Goal: Task Accomplishment & Management: Complete application form

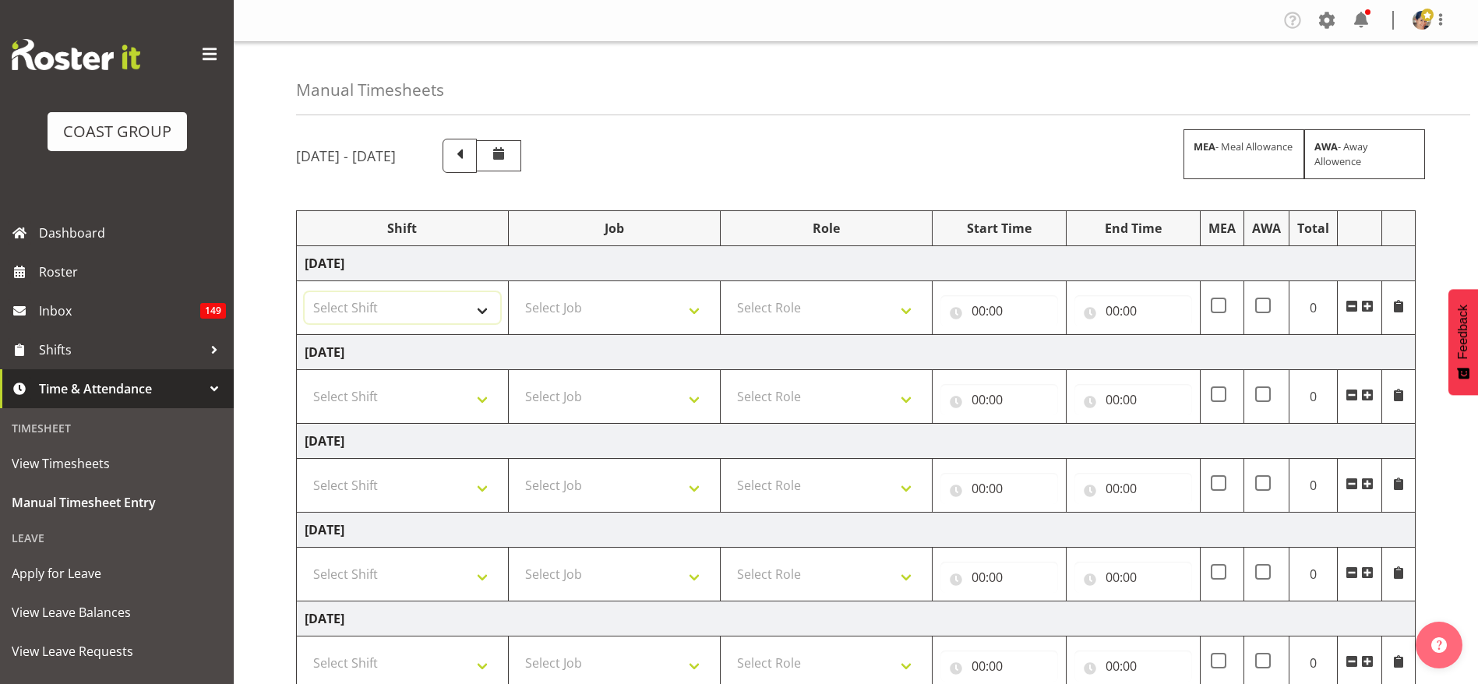
click at [370, 314] on select "Select Shift Break AHICE Break ATSNZ Break All Blacks casual Break Arts [PERSON…" at bounding box center [402, 307] width 195 height 31
select select "1404"
click at [305, 292] on select "Select Shift Break AHICE Break ATSNZ Break All Blacks casual Break Arts [PERSON…" at bounding box center [402, 307] width 195 height 31
click at [557, 301] on select "Select Job 1 Carlton Events 1 [PERSON_NAME][GEOGRAPHIC_DATA] 1 [PERSON_NAME][GE…" at bounding box center [613, 307] width 195 height 31
select select "69"
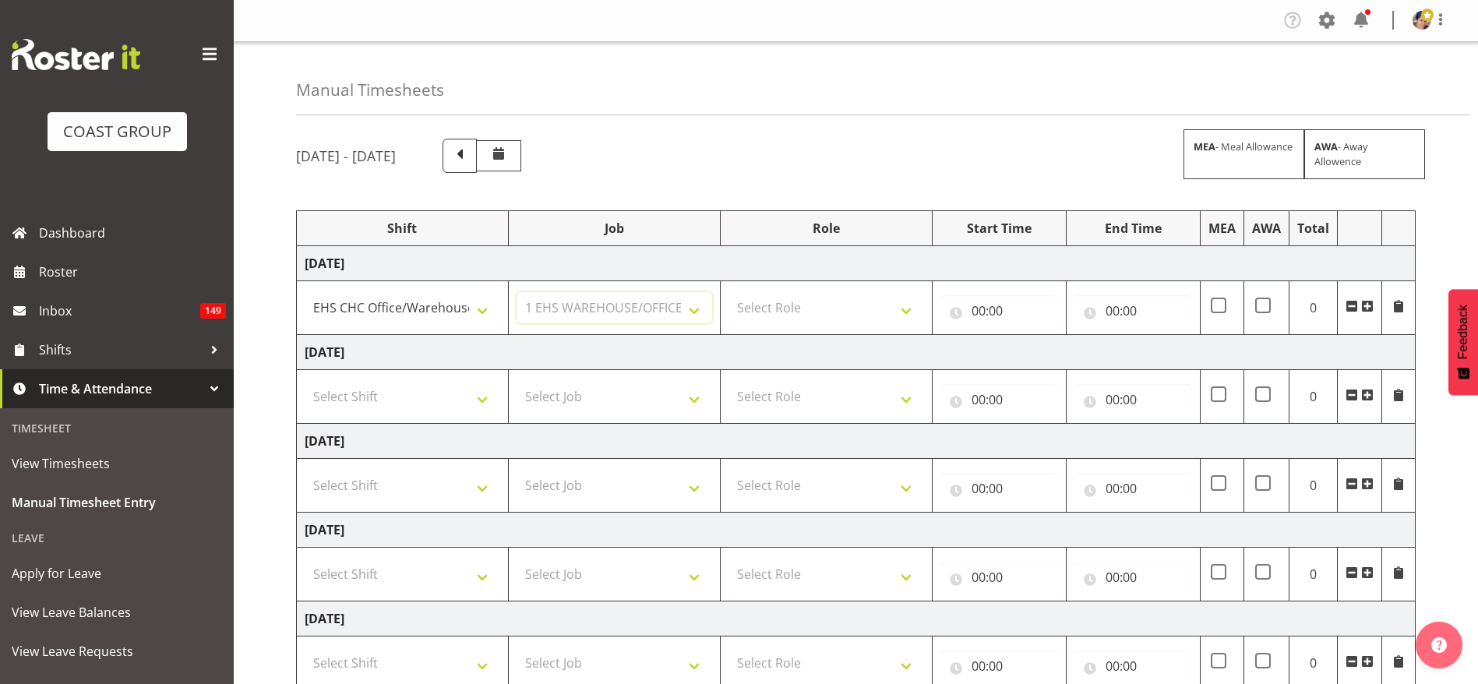
click at [516, 292] on select "Select Job 1 Carlton Events 1 [PERSON_NAME][GEOGRAPHIC_DATA] 1 [PERSON_NAME][GE…" at bounding box center [613, 307] width 195 height 31
click at [814, 312] on select "Select Role ACCOUNT MANAGER Account Manager" at bounding box center [825, 307] width 195 height 31
select select "37"
click at [728, 292] on select "Select Role ACCOUNT MANAGER Account Manager" at bounding box center [825, 307] width 195 height 31
click at [987, 302] on input "00:00" at bounding box center [999, 310] width 118 height 31
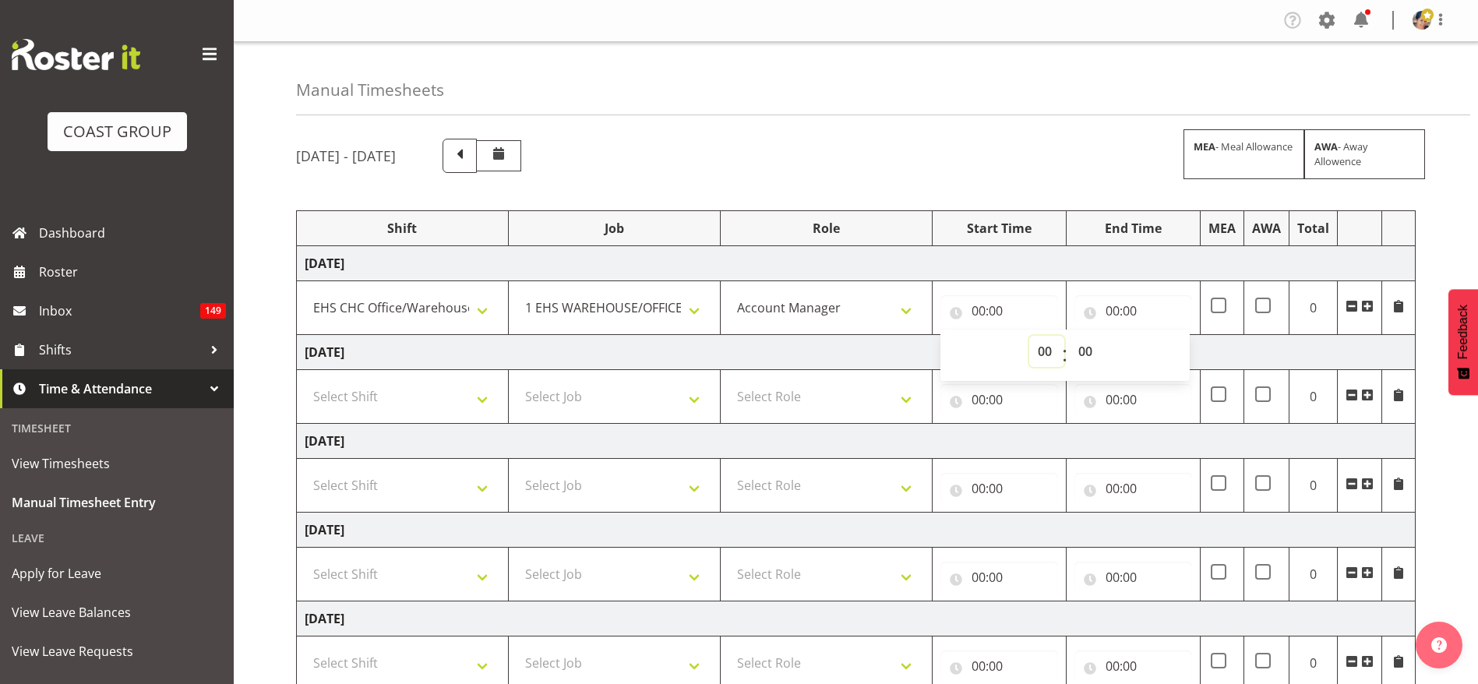
click at [1033, 354] on select "00 01 02 03 04 05 06 07 08 09 10 11 12 13 14 15 16 17 18 19 20 21 22 23" at bounding box center [1046, 351] width 35 height 31
select select "8"
click at [1029, 336] on select "00 01 02 03 04 05 06 07 08 09 10 11 12 13 14 15 16 17 18 19 20 21 22 23" at bounding box center [1046, 351] width 35 height 31
type input "08:00"
click at [1131, 314] on input "00:00" at bounding box center [1133, 310] width 118 height 31
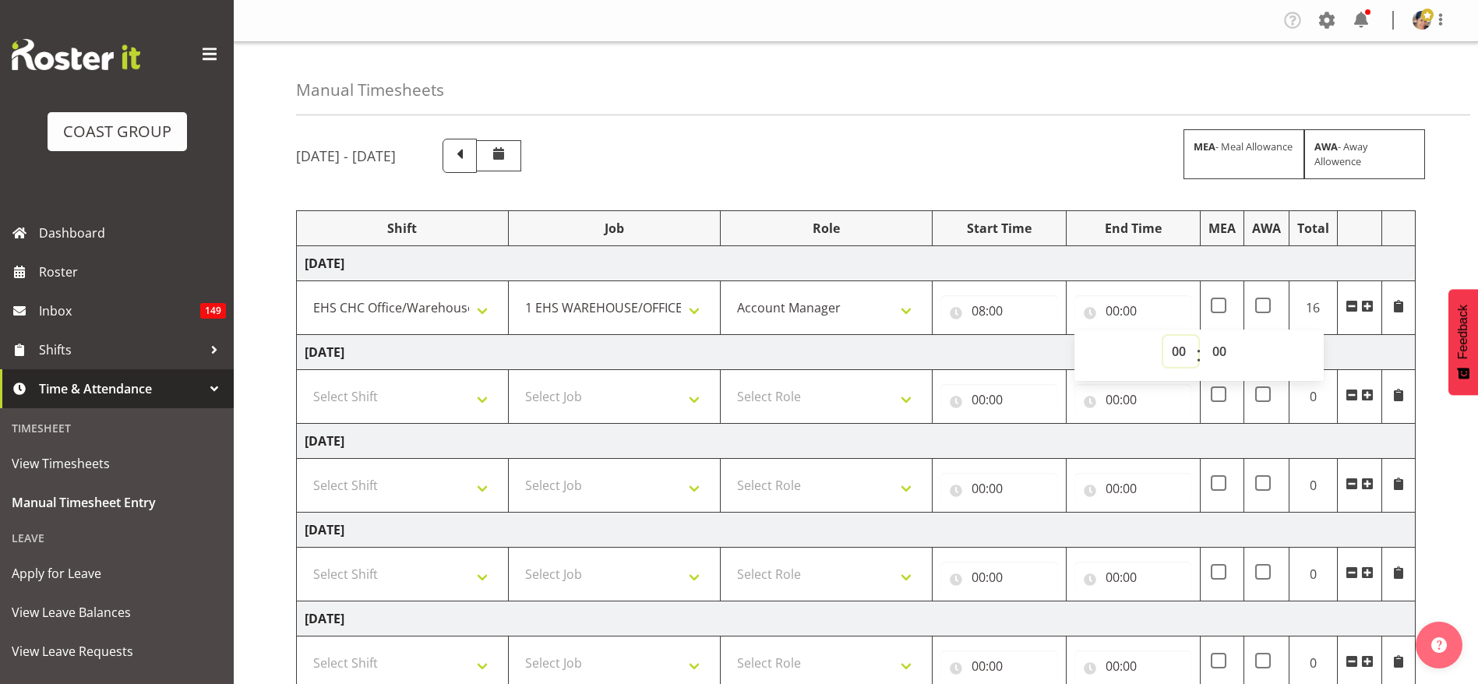
click at [1172, 344] on select "00 01 02 03 04 05 06 07 08 09 10 11 12 13 14 15 16 17 18 19 20 21 22 23" at bounding box center [1180, 351] width 35 height 31
select select "15"
click at [1163, 336] on select "00 01 02 03 04 05 06 07 08 09 10 11 12 13 14 15 16 17 18 19 20 21 22 23" at bounding box center [1180, 351] width 35 height 31
type input "15:00"
drag, startPoint x: 386, startPoint y: 389, endPoint x: 396, endPoint y: 387, distance: 10.2
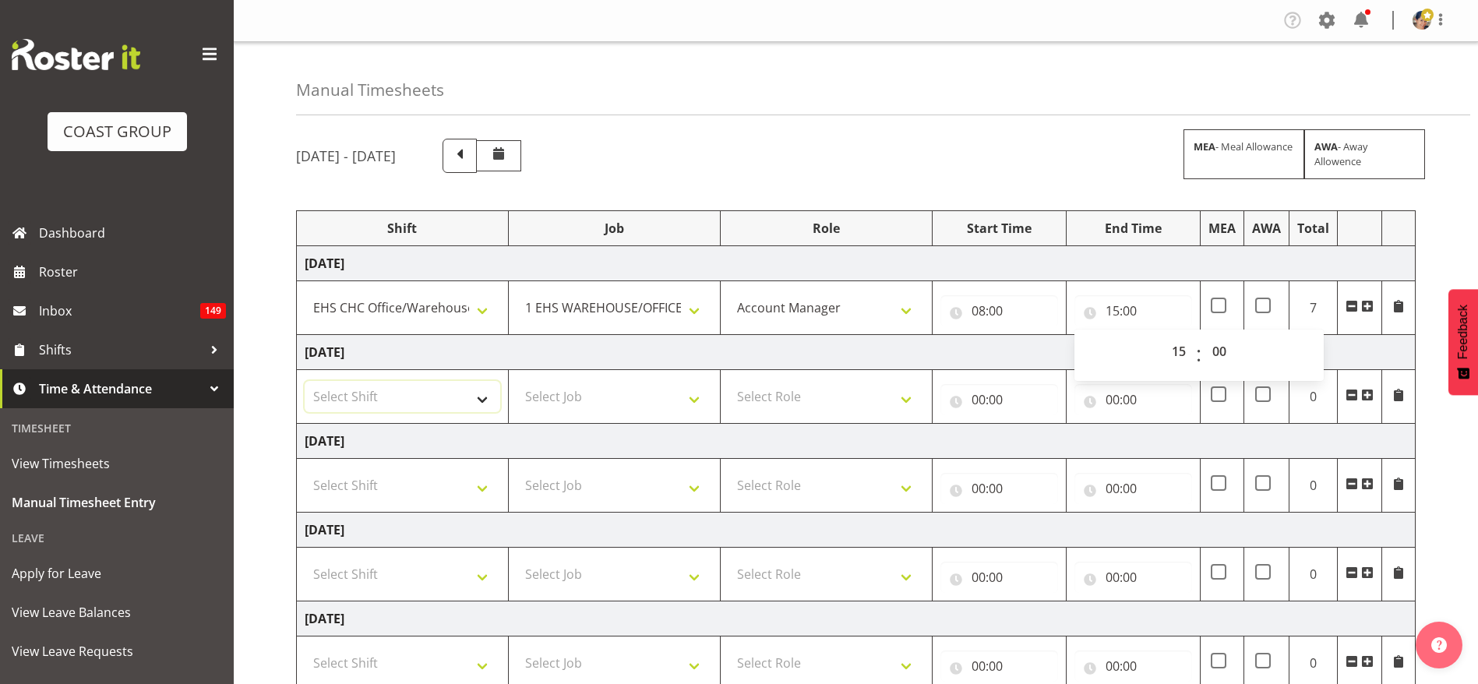
click at [386, 389] on select "Select Shift Break AHICE Break ATSNZ Break All Blacks casual Break Arts [PERSON…" at bounding box center [402, 396] width 195 height 31
click at [417, 400] on select "Select Shift Break AHICE Break ATSNZ Break All Blacks casual Break Arts [PERSON…" at bounding box center [402, 396] width 195 height 31
select select "1404"
click at [305, 381] on select "Select Shift Break AHICE Break ATSNZ Break All Blacks casual Break Arts [PERSON…" at bounding box center [402, 396] width 195 height 31
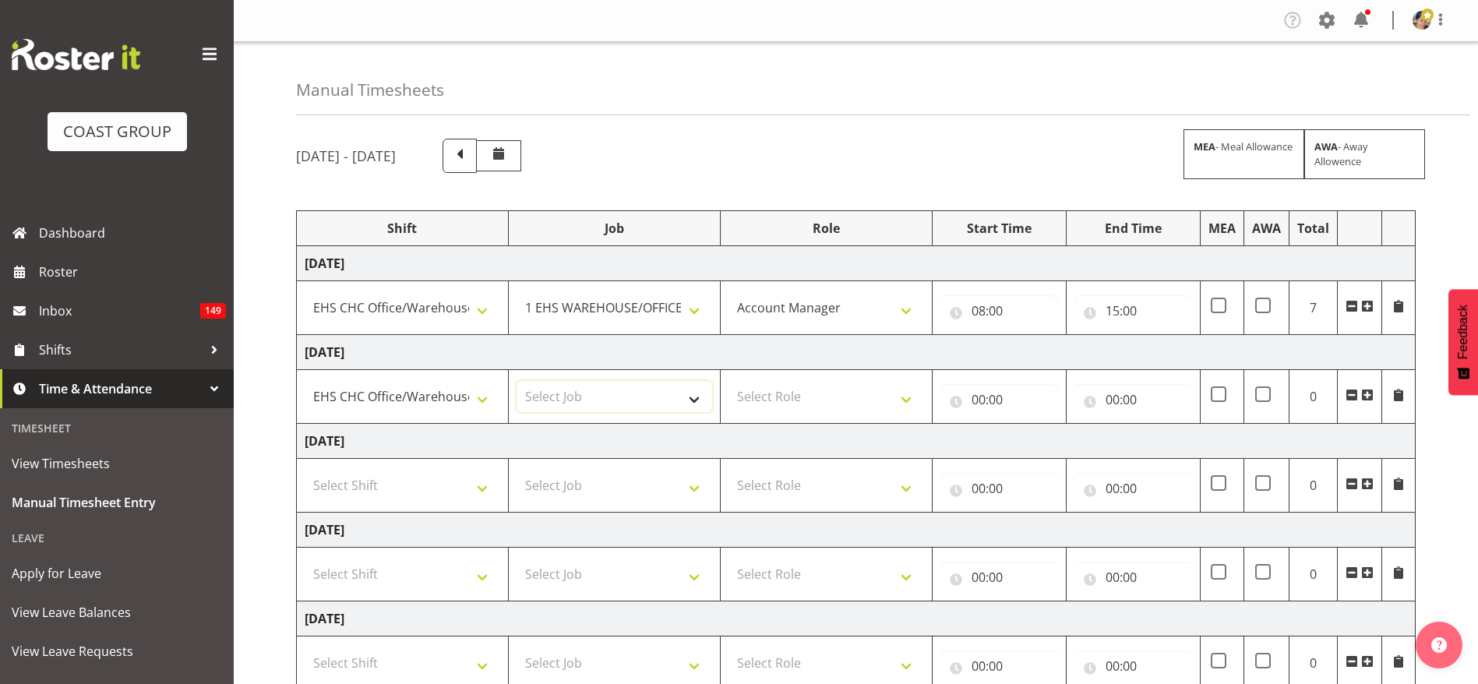
click at [580, 406] on select "Select Job 1 Carlton Events 1 [PERSON_NAME][GEOGRAPHIC_DATA] 1 [PERSON_NAME][GE…" at bounding box center [613, 396] width 195 height 31
select select "69"
click at [516, 381] on select "Select Job 1 Carlton Events 1 [PERSON_NAME][GEOGRAPHIC_DATA] 1 [PERSON_NAME][GE…" at bounding box center [613, 396] width 195 height 31
click at [805, 385] on select "Select Role ACCOUNT MANAGER Account Manager" at bounding box center [825, 396] width 195 height 31
select select "37"
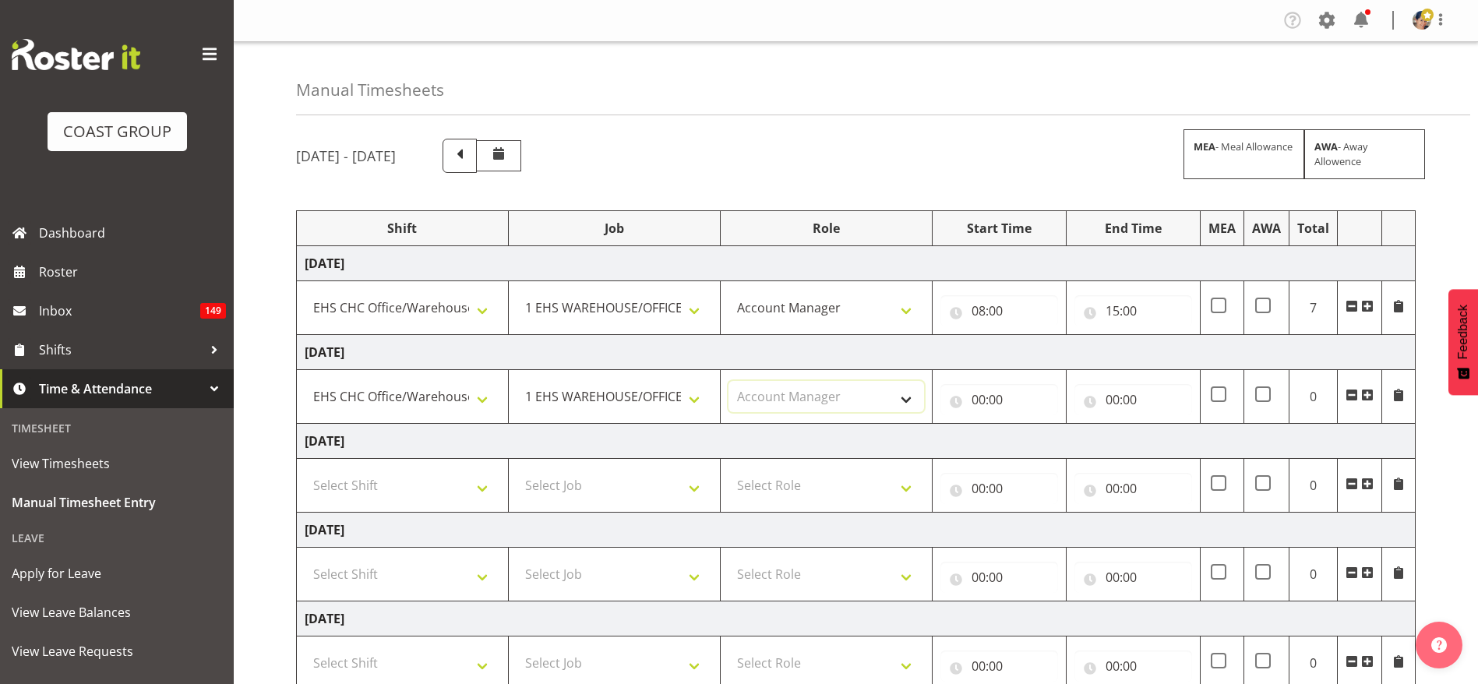
click at [728, 381] on select "Select Role ACCOUNT MANAGER Account Manager" at bounding box center [825, 396] width 195 height 31
click at [1006, 384] on input "00:00" at bounding box center [999, 399] width 118 height 31
click at [1051, 448] on select "00 01 02 03 04 05 06 07 08 09 10 11 12 13 14 15 16 17 18 19 20 21 22 23" at bounding box center [1046, 439] width 35 height 31
select select "8"
click at [1029, 424] on select "00 01 02 03 04 05 06 07 08 09 10 11 12 13 14 15 16 17 18 19 20 21 22 23" at bounding box center [1046, 439] width 35 height 31
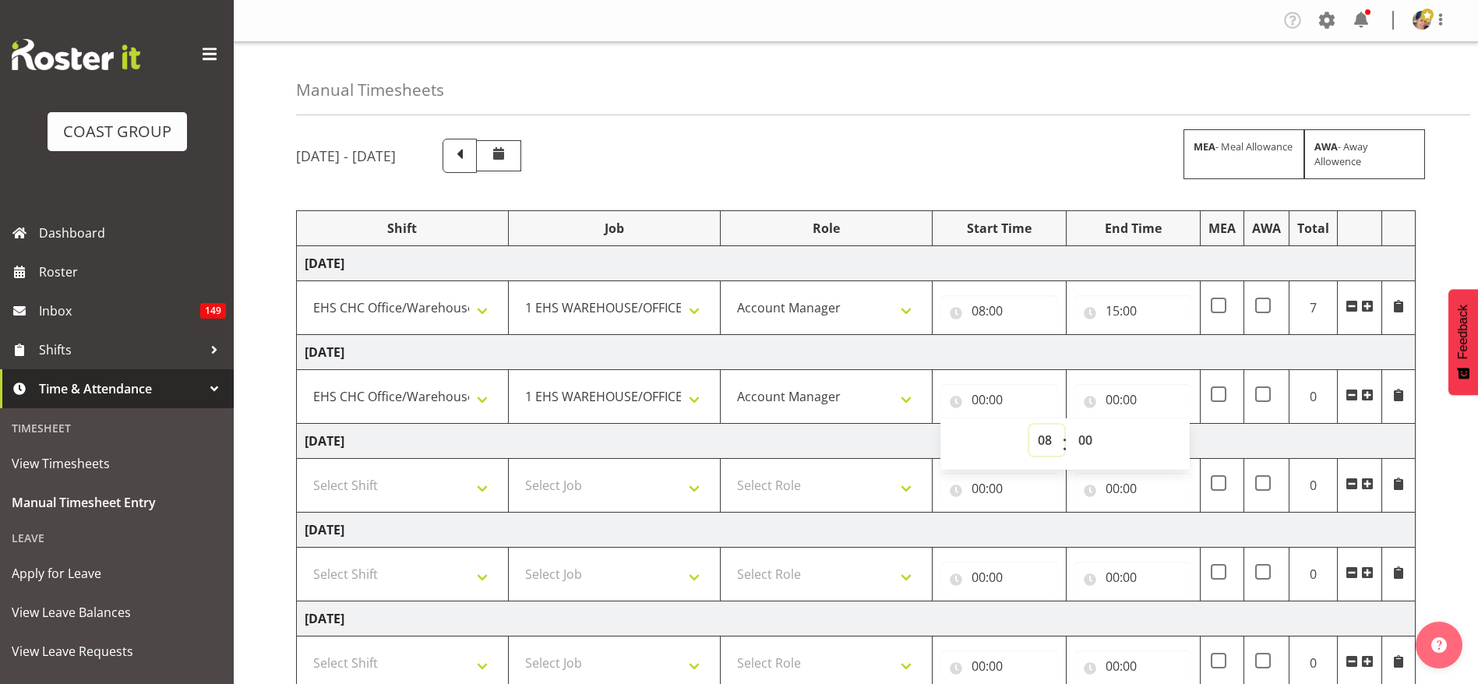
type input "08:00"
click at [1128, 399] on input "00:00" at bounding box center [1133, 399] width 118 height 31
click at [1182, 443] on select "00 01 02 03 04 05 06 07 08 09 10 11 12 13 14 15 16 17 18 19 20 21 22 23" at bounding box center [1180, 439] width 35 height 31
select select "17"
click at [1163, 424] on select "00 01 02 03 04 05 06 07 08 09 10 11 12 13 14 15 16 17 18 19 20 21 22 23" at bounding box center [1180, 439] width 35 height 31
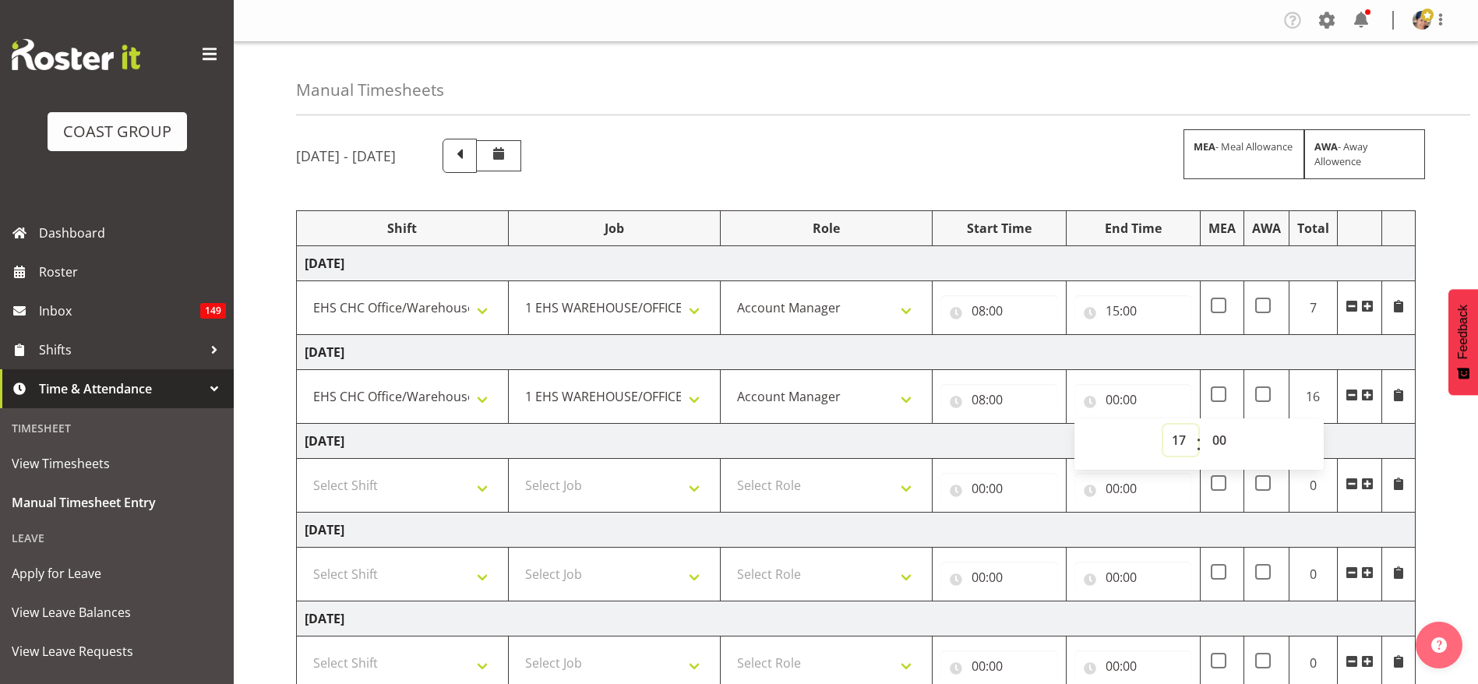
type input "17:00"
click at [1120, 304] on input "15:00" at bounding box center [1133, 310] width 118 height 31
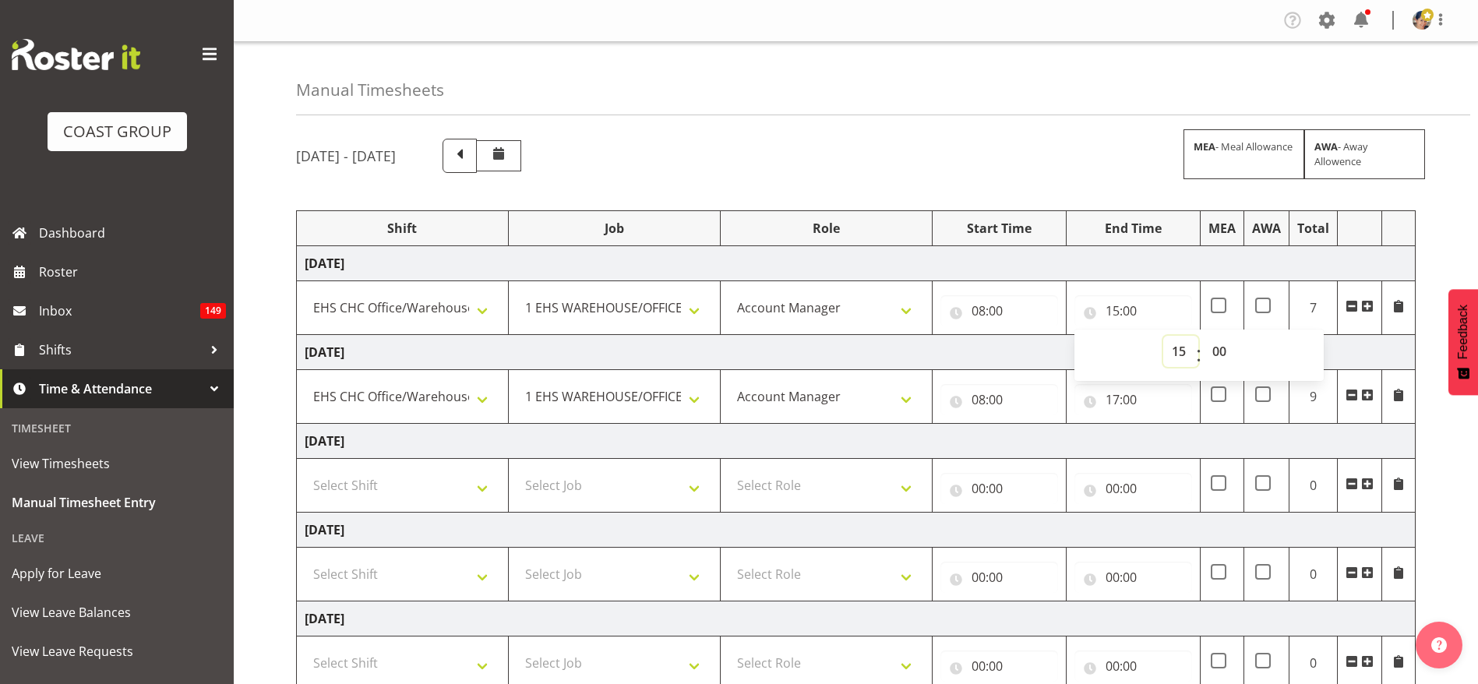
click at [1164, 349] on select "00 01 02 03 04 05 06 07 08 09 10 11 12 13 14 15 16 17 18 19 20 21 22 23" at bounding box center [1180, 351] width 35 height 31
select select "17"
click at [1163, 336] on select "00 01 02 03 04 05 06 07 08 09 10 11 12 13 14 15 16 17 18 19 20 21 22 23" at bounding box center [1180, 351] width 35 height 31
type input "17:00"
click at [319, 480] on select "Select Shift Break AHICE Break ATSNZ Break All Blacks casual Break Arts [PERSON…" at bounding box center [402, 485] width 195 height 31
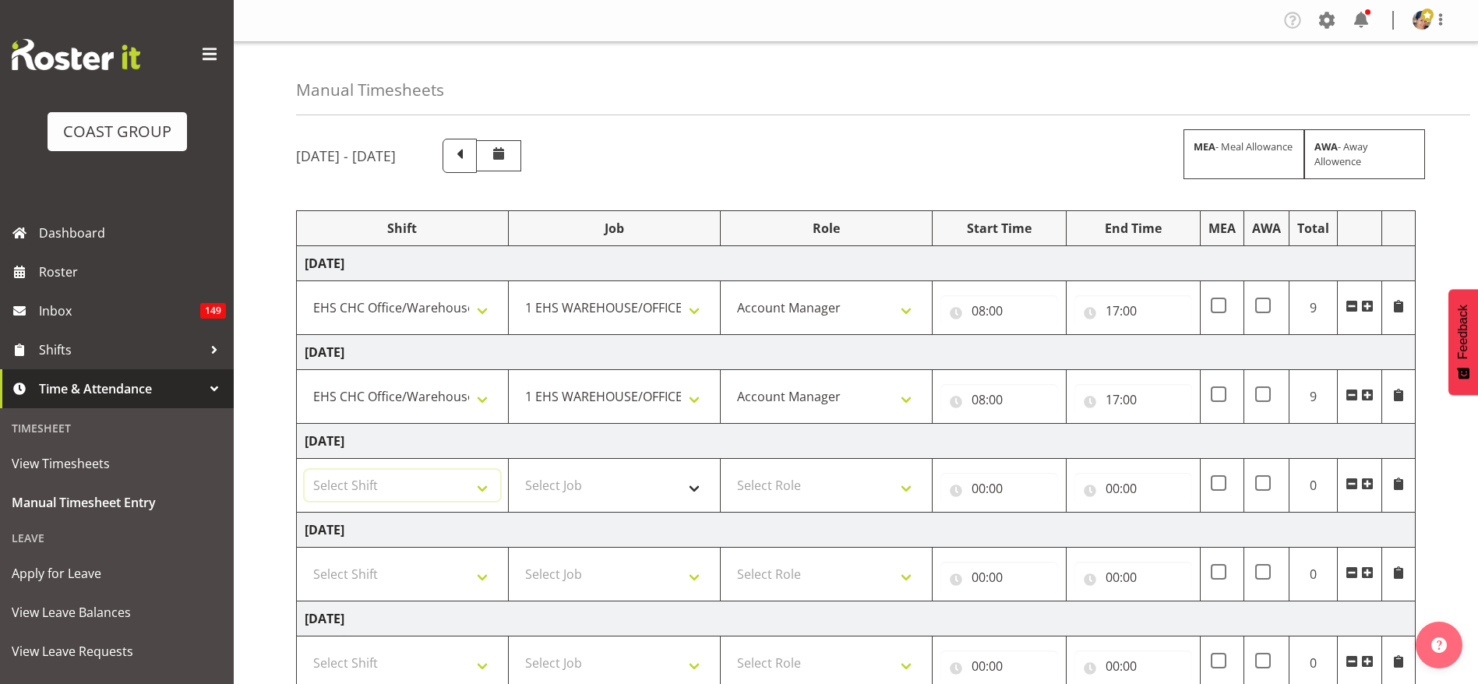
select select "1404"
click at [305, 470] on select "Select Shift Break AHICE Break ATSNZ Break All Blacks casual Break Arts [PERSON…" at bounding box center [402, 485] width 195 height 31
click at [576, 491] on select "Select Job 1 Carlton Events 1 [PERSON_NAME][GEOGRAPHIC_DATA] 1 [PERSON_NAME][GE…" at bounding box center [613, 485] width 195 height 31
select select "69"
click at [516, 470] on select "Select Job 1 Carlton Events 1 [PERSON_NAME][GEOGRAPHIC_DATA] 1 [PERSON_NAME][GE…" at bounding box center [613, 485] width 195 height 31
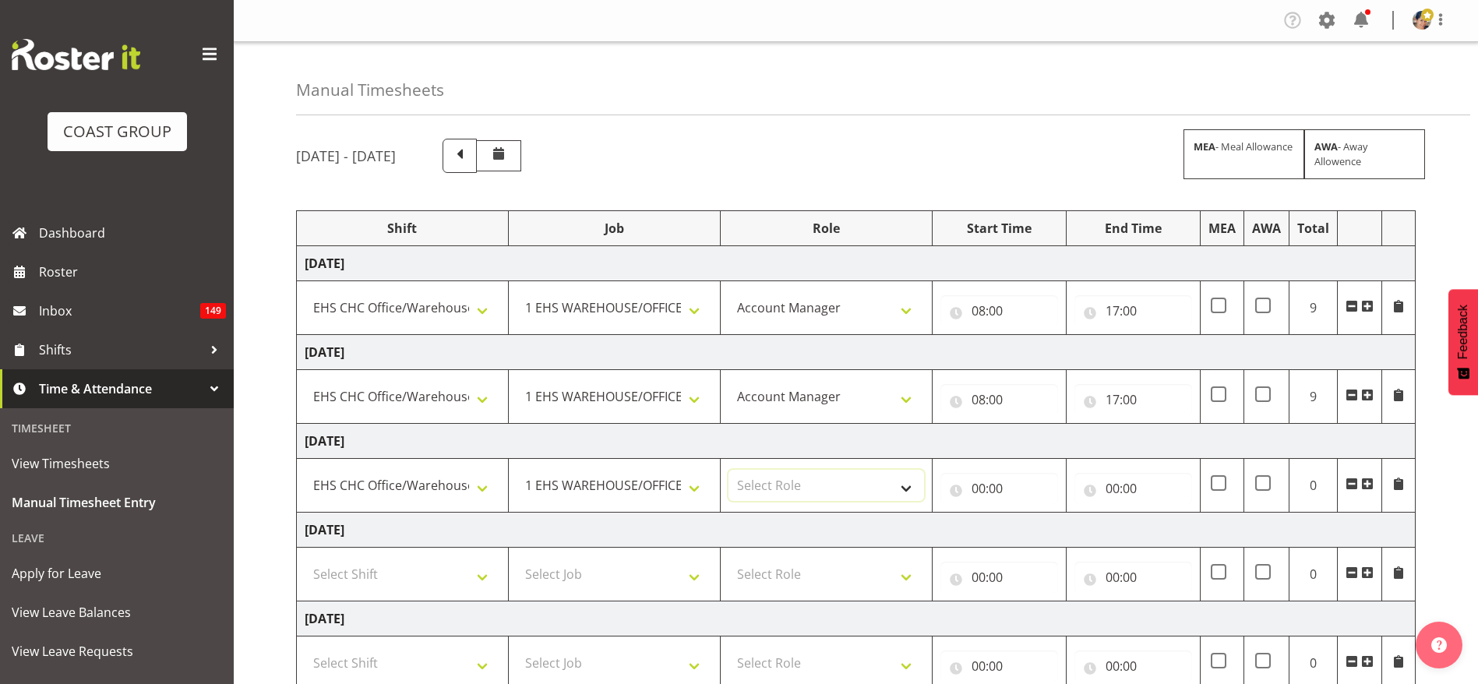
click at [842, 472] on select "Select Role ACCOUNT MANAGER Account Manager" at bounding box center [825, 485] width 195 height 31
select select "37"
click at [728, 470] on select "Select Role ACCOUNT MANAGER Account Manager" at bounding box center [825, 485] width 195 height 31
click at [996, 492] on input "00:00" at bounding box center [999, 488] width 118 height 31
click at [1043, 530] on select "00 01 02 03 04 05 06 07 08 09 10 11 12 13 14 15 16 17 18 19 20 21 22 23" at bounding box center [1046, 528] width 35 height 31
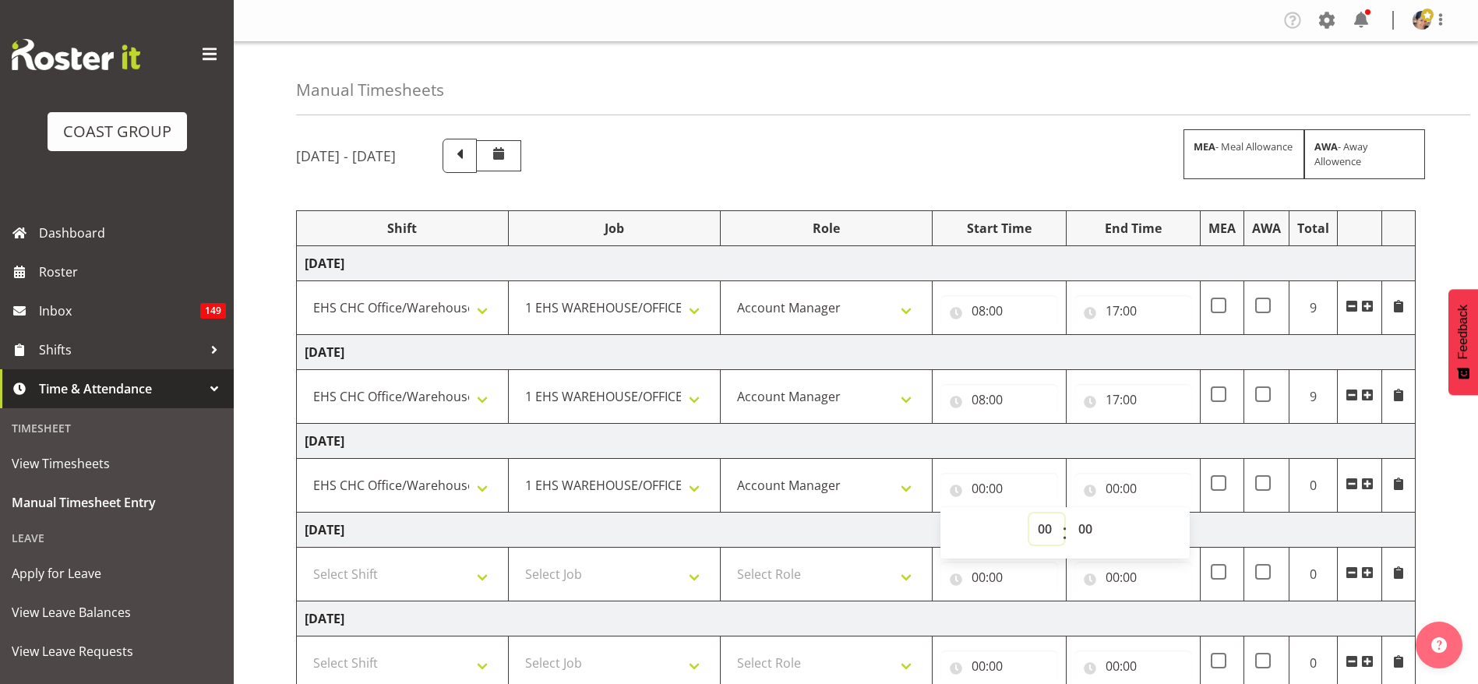
select select "8"
click at [1029, 513] on select "00 01 02 03 04 05 06 07 08 09 10 11 12 13 14 15 16 17 18 19 20 21 22 23" at bounding box center [1046, 528] width 35 height 31
type input "08:00"
click at [1117, 488] on input "00:00" at bounding box center [1133, 488] width 118 height 31
click at [1178, 530] on select "00 01 02 03 04 05 06 07 08 09 10 11 12 13 14 15 16 17 18 19 20 21 22 23" at bounding box center [1180, 528] width 35 height 31
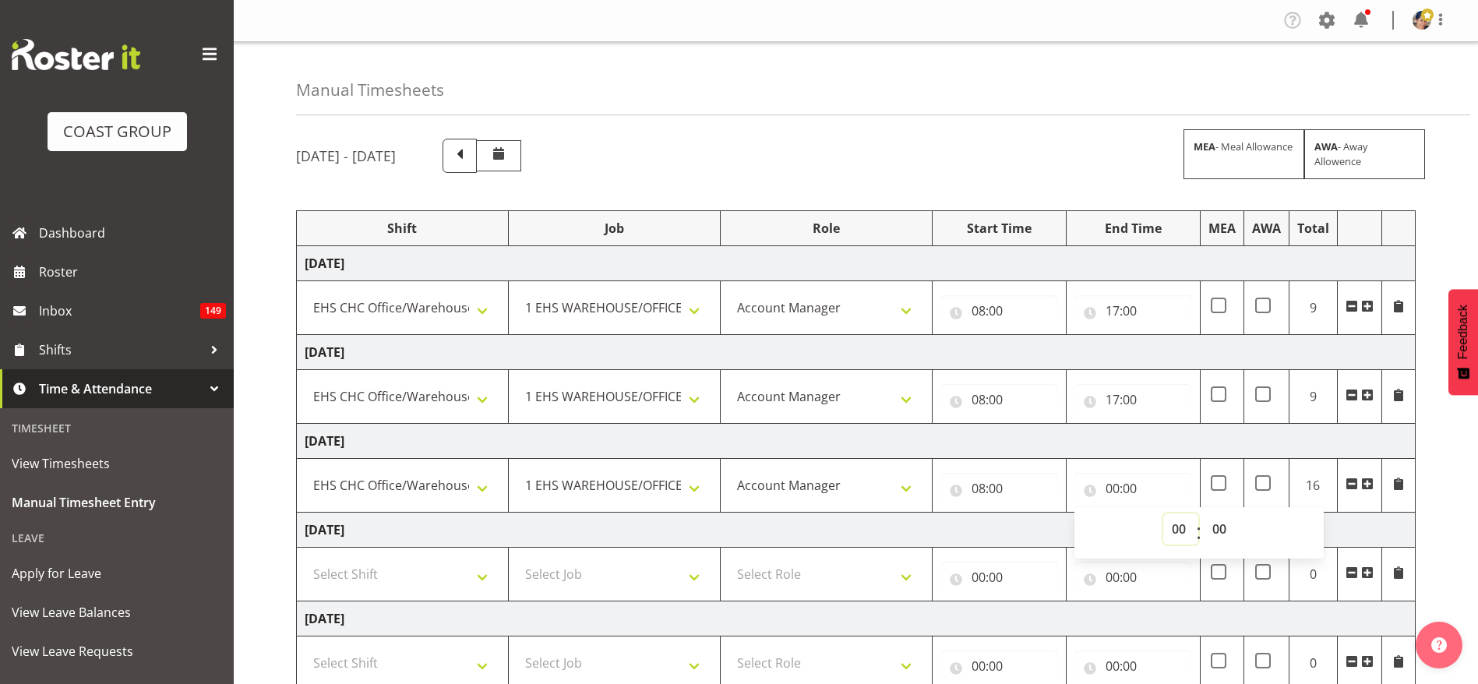
select select "12"
click at [1163, 513] on select "00 01 02 03 04 05 06 07 08 09 10 11 12 13 14 15 16 17 18 19 20 21 22 23" at bounding box center [1180, 528] width 35 height 31
type input "12:00"
click at [724, 343] on td "[DATE]" at bounding box center [856, 352] width 1118 height 35
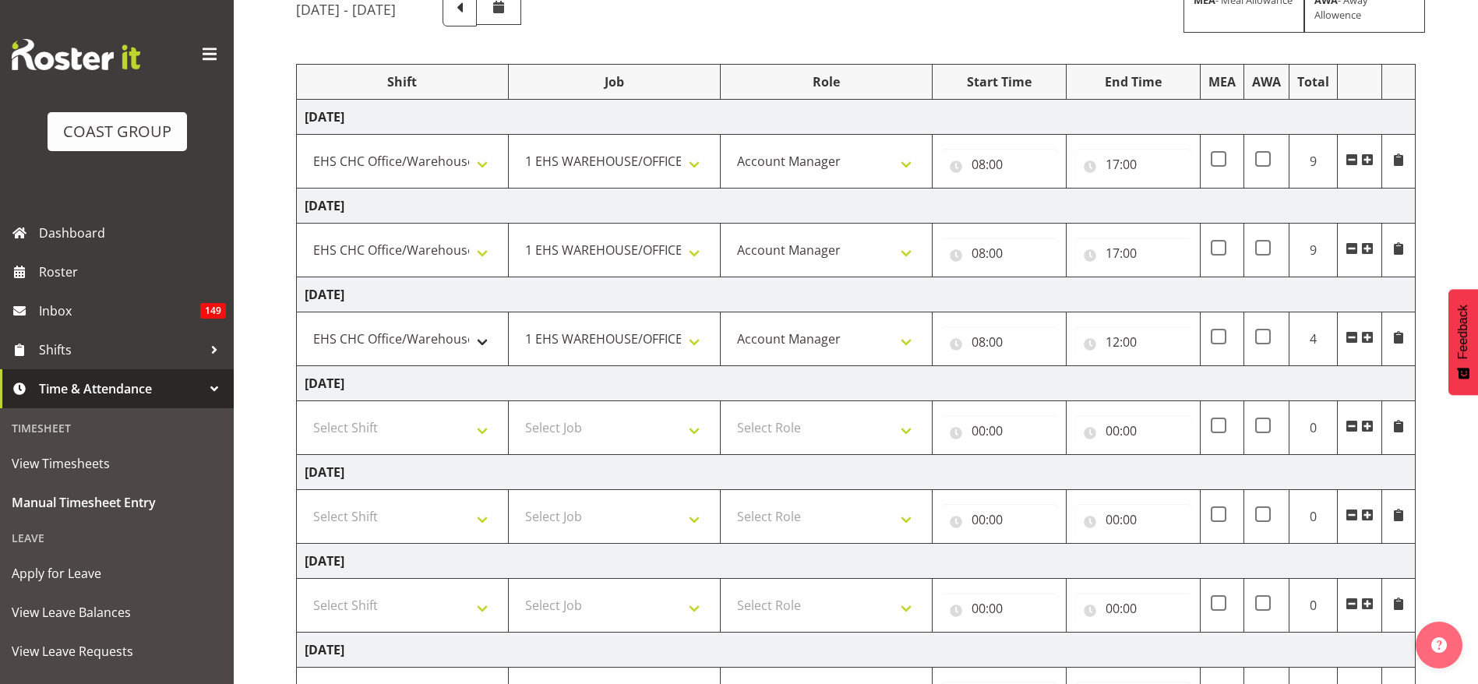
scroll to position [117, 0]
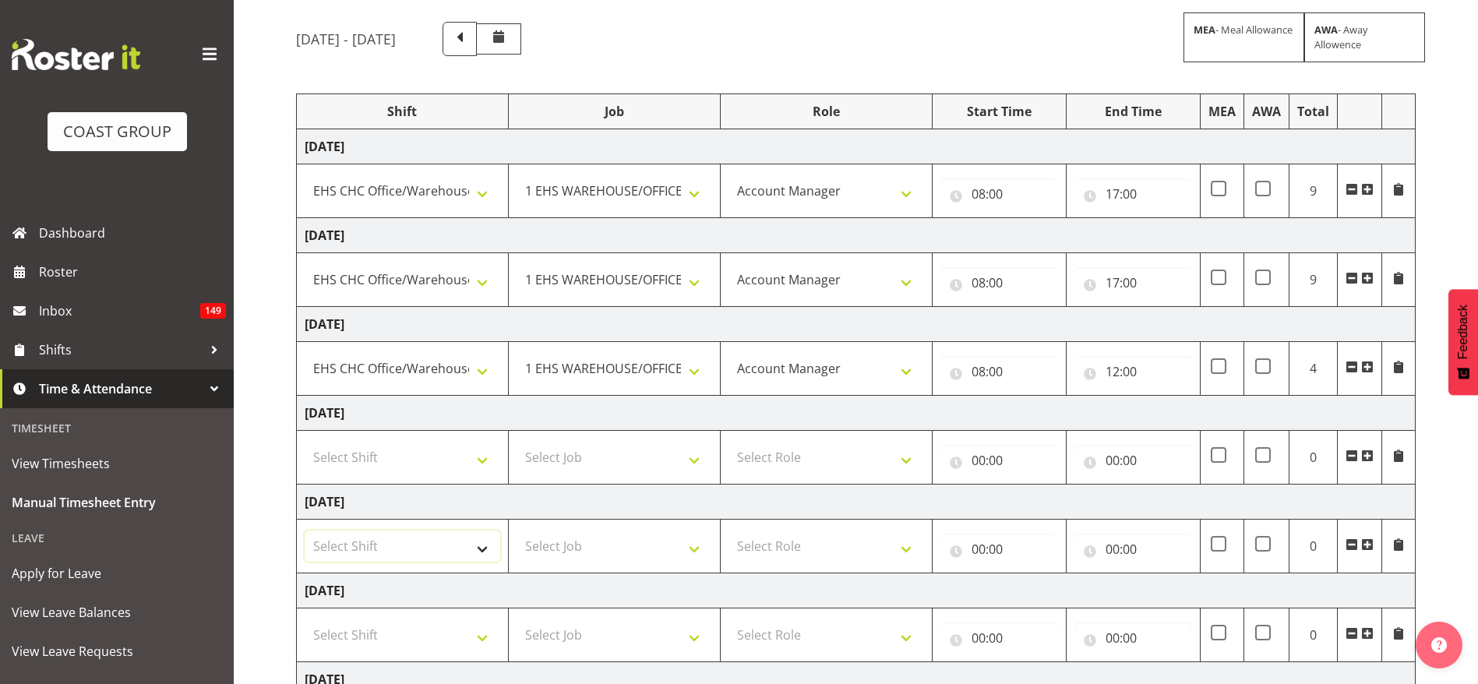
click at [386, 551] on select "Select Shift Break AHICE Break ATSNZ Break All Blacks casual Break Arts [PERSON…" at bounding box center [402, 545] width 195 height 31
select select "1404"
click at [305, 530] on select "Select Shift Break AHICE Break ATSNZ Break All Blacks casual Break Arts [PERSON…" at bounding box center [402, 545] width 195 height 31
click at [590, 558] on select "Select Job 1 Carlton Events 1 [PERSON_NAME][GEOGRAPHIC_DATA] 1 [PERSON_NAME][GE…" at bounding box center [613, 545] width 195 height 31
select select "69"
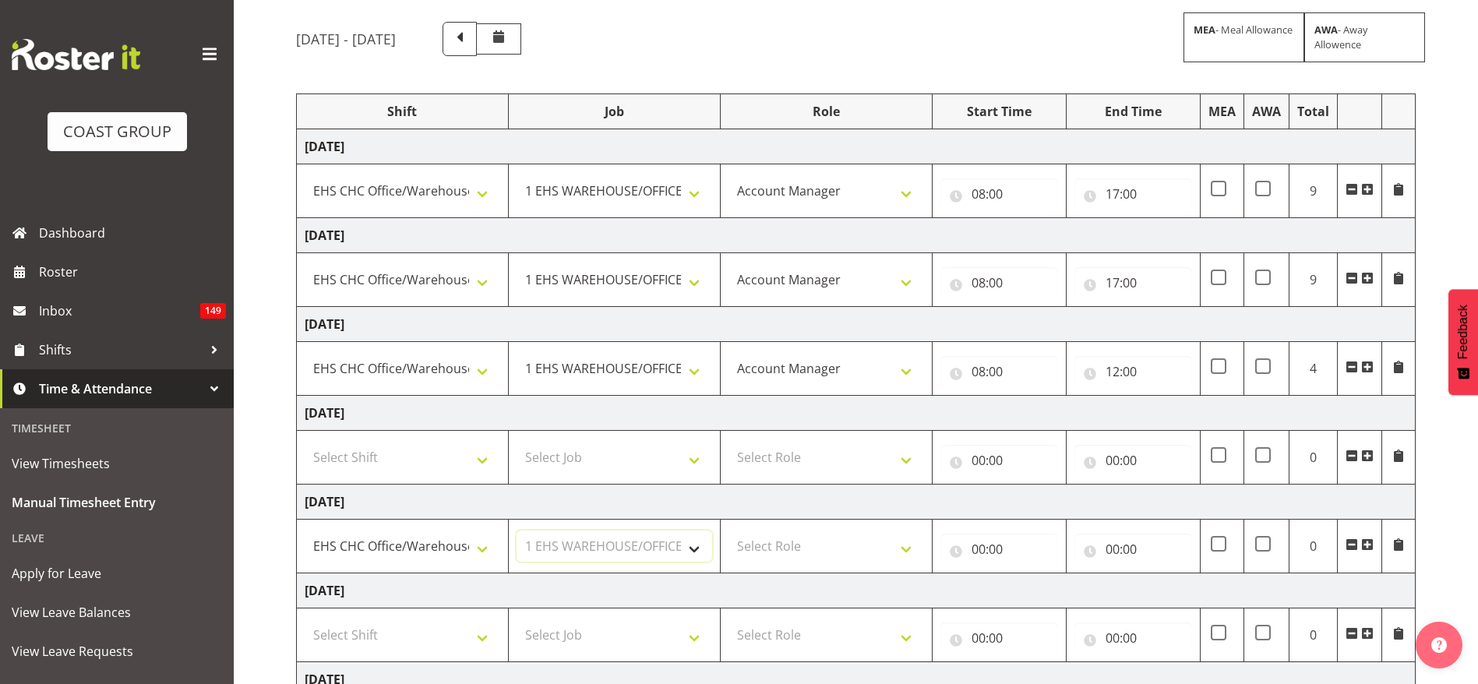
click at [516, 530] on select "Select Job 1 Carlton Events 1 [PERSON_NAME][GEOGRAPHIC_DATA] 1 [PERSON_NAME][GE…" at bounding box center [613, 545] width 195 height 31
click at [788, 534] on select "Select Role ACCOUNT MANAGER Account Manager" at bounding box center [825, 545] width 195 height 31
select select "37"
click at [728, 530] on select "Select Role ACCOUNT MANAGER Account Manager" at bounding box center [825, 545] width 195 height 31
click at [991, 552] on input "00:00" at bounding box center [999, 549] width 118 height 31
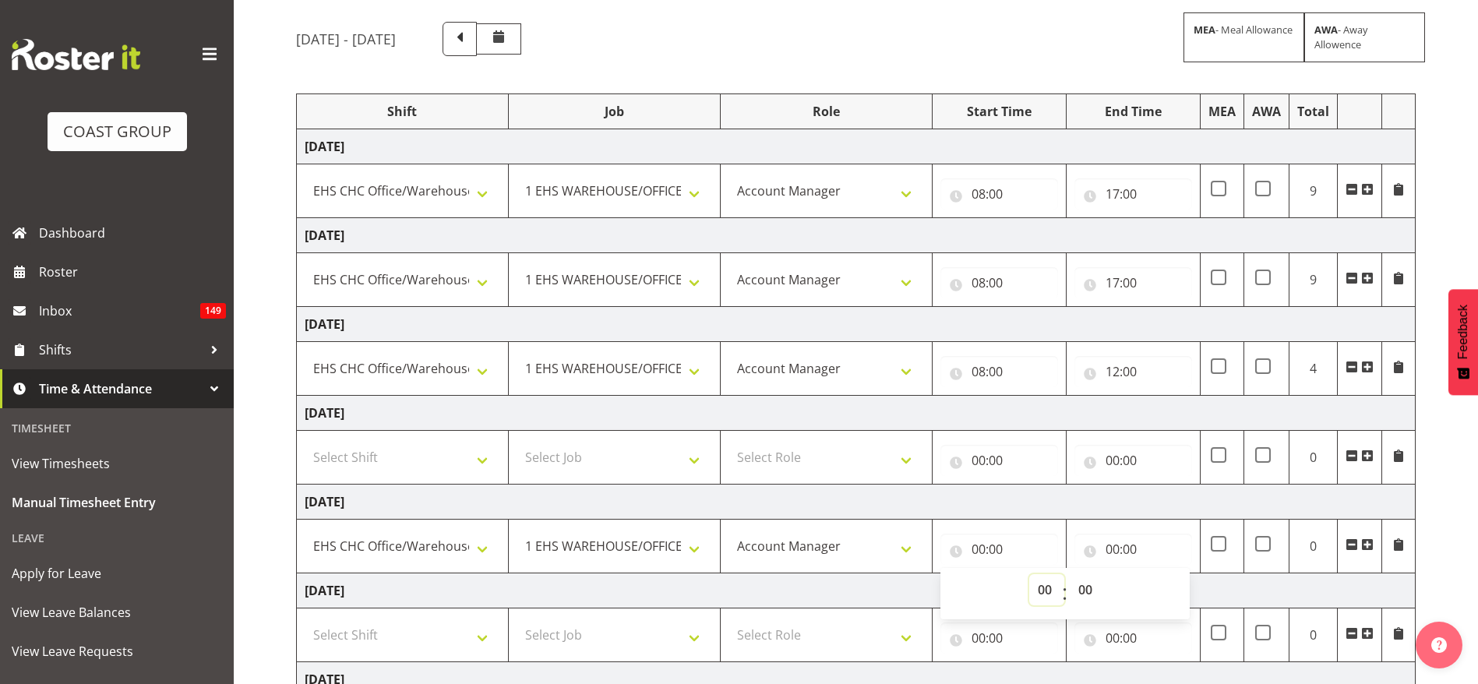
click at [1041, 593] on select "00 01 02 03 04 05 06 07 08 09 10 11 12 13 14 15 16 17 18 19 20 21 22 23" at bounding box center [1046, 589] width 35 height 31
select select "12"
click at [1029, 574] on select "00 01 02 03 04 05 06 07 08 09 10 11 12 13 14 15 16 17 18 19 20 21 22 23" at bounding box center [1046, 589] width 35 height 31
type input "12:00"
click at [1137, 551] on input "00:00" at bounding box center [1133, 549] width 118 height 31
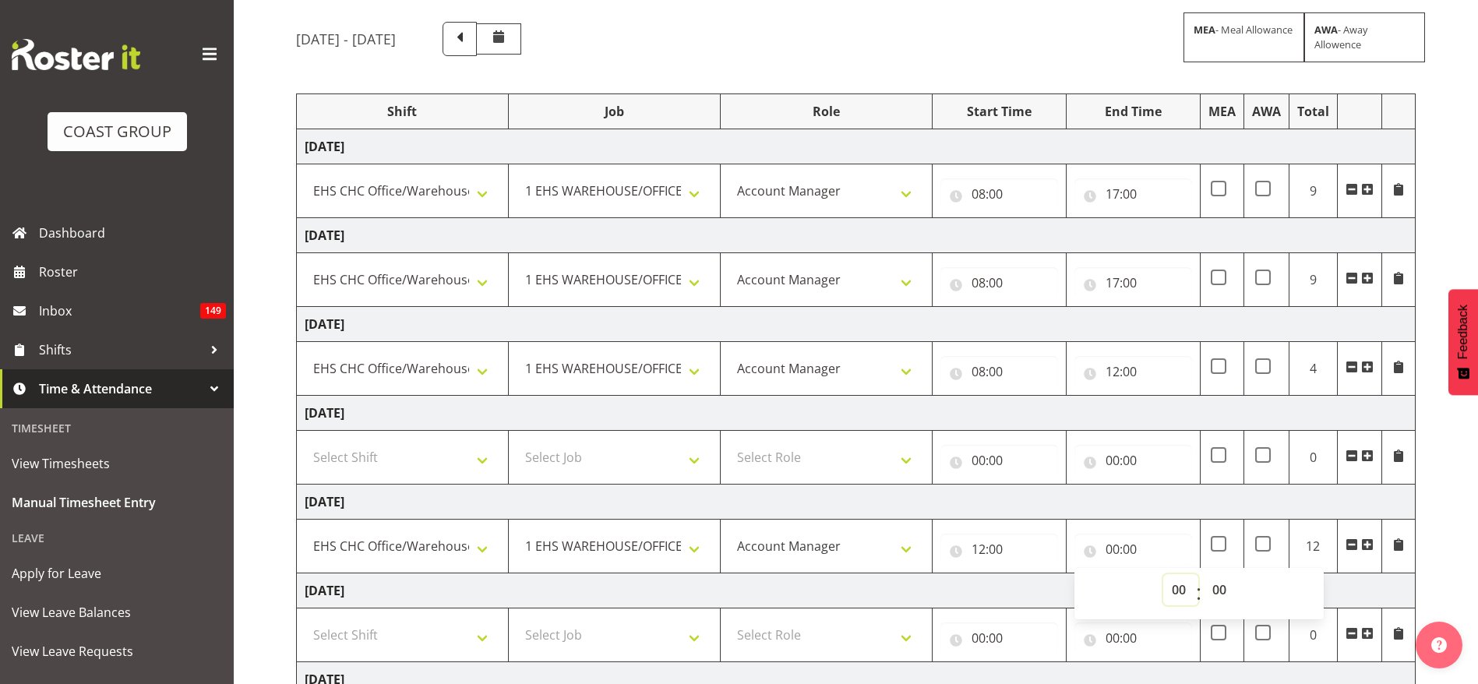
click at [1170, 587] on select "00 01 02 03 04 05 06 07 08 09 10 11 12 13 14 15 16 17 18 19 20 21 22 23" at bounding box center [1180, 589] width 35 height 31
select select "16"
click at [1163, 574] on select "00 01 02 03 04 05 06 07 08 09 10 11 12 13 14 15 16 17 18 19 20 21 22 23" at bounding box center [1180, 589] width 35 height 31
type input "16:00"
click at [1092, 509] on td "[DATE]" at bounding box center [856, 501] width 1118 height 35
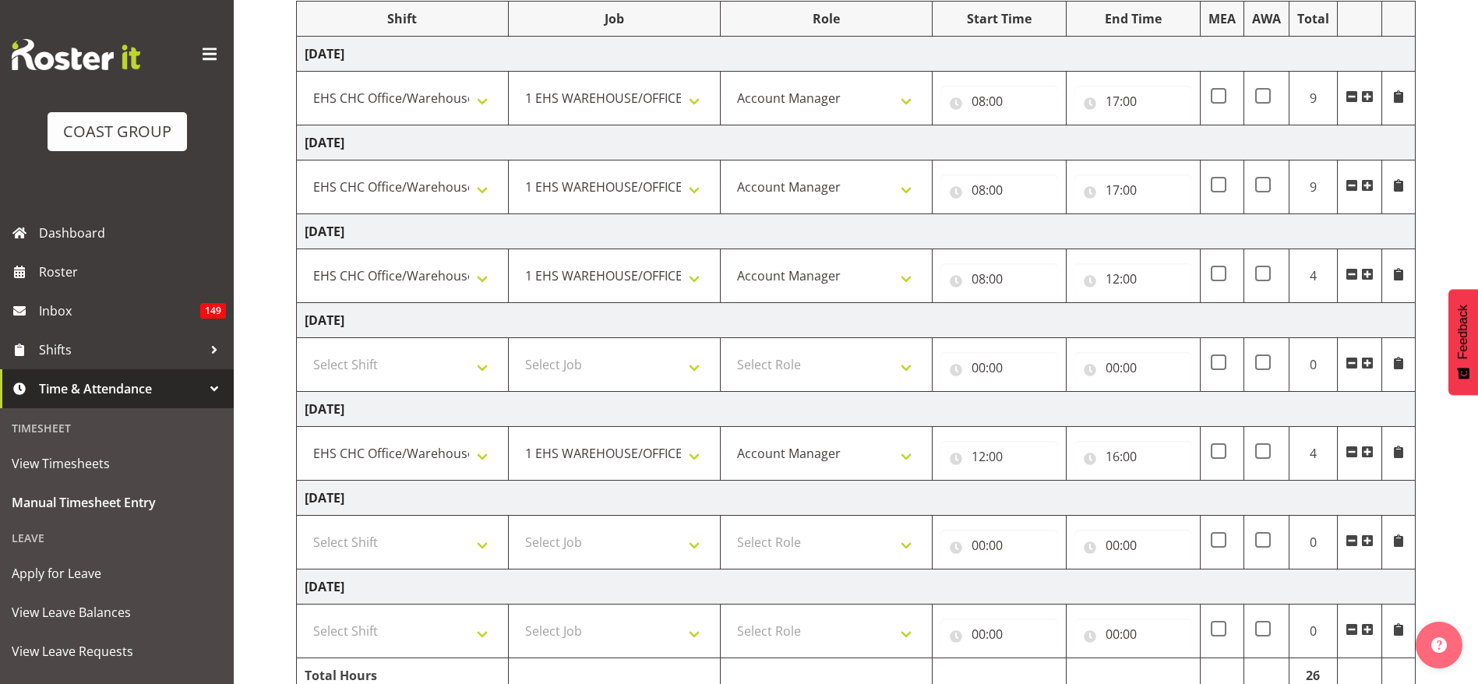
scroll to position [289, 0]
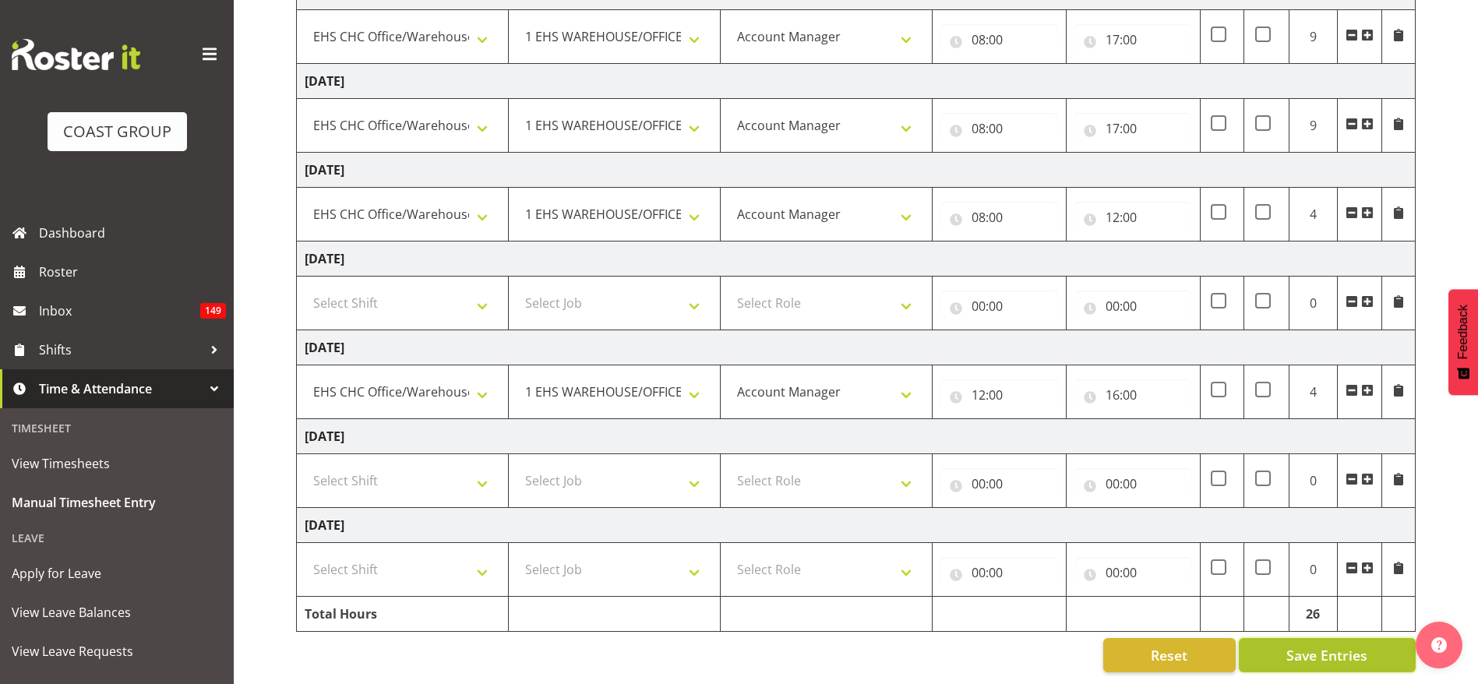
click at [1330, 645] on span "Save Entries" at bounding box center [1326, 655] width 81 height 20
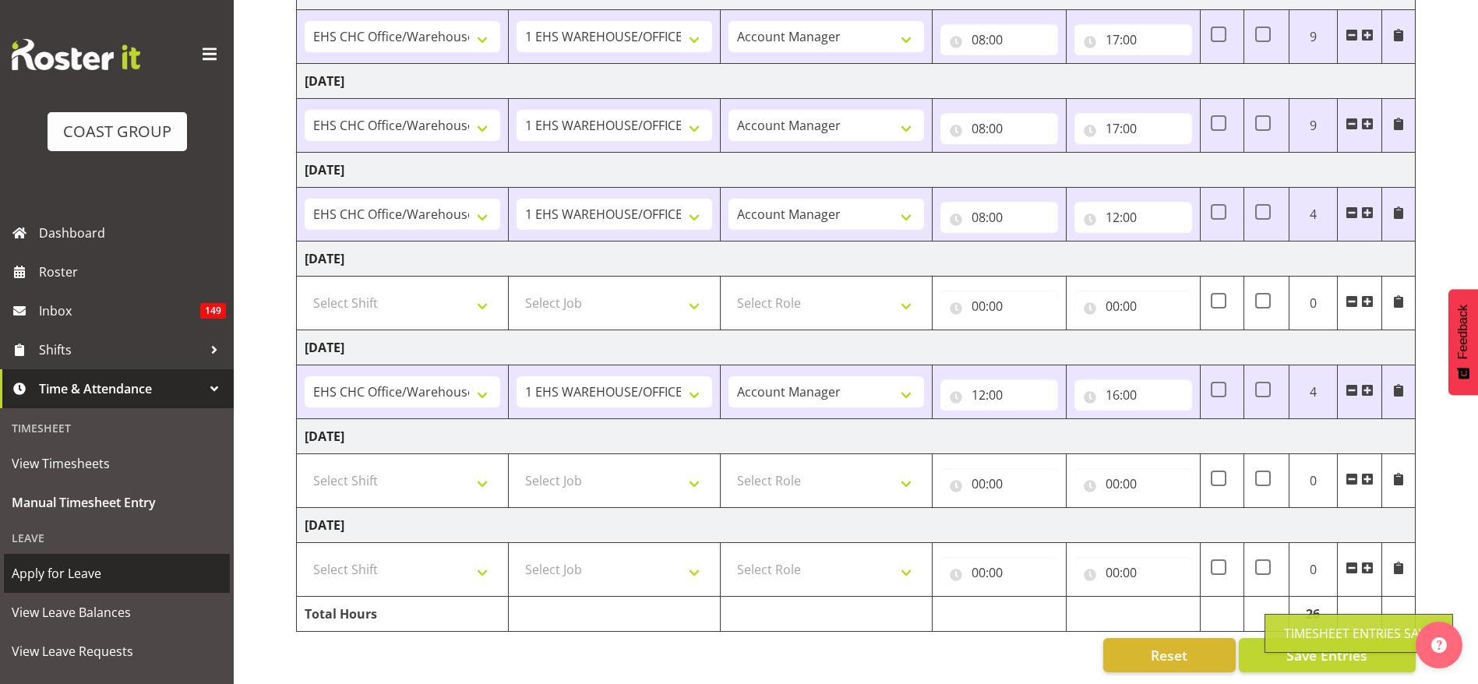
click at [122, 568] on span "Apply for Leave" at bounding box center [117, 573] width 210 height 23
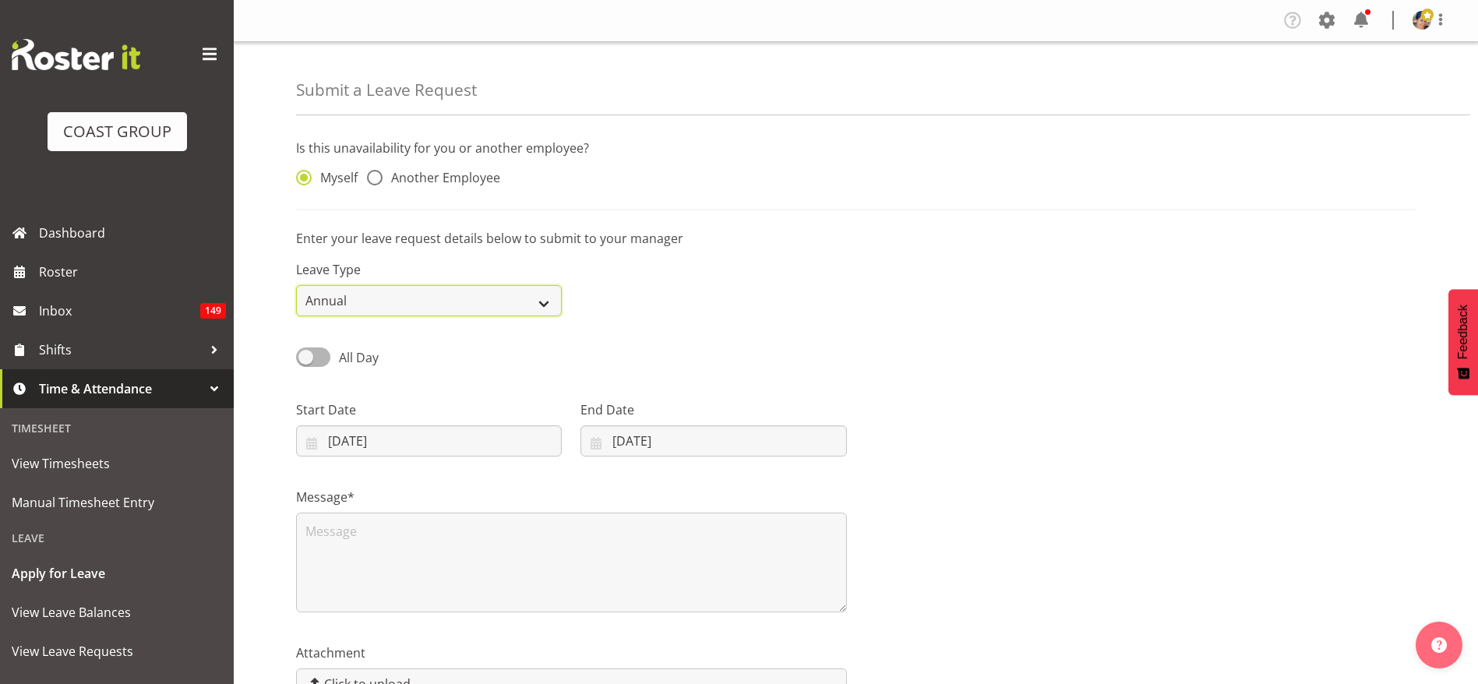
click at [358, 298] on select "Annual Sick Leave Without Pay Bereavement Domestic Violence Parental Jury Servi…" at bounding box center [429, 300] width 266 height 31
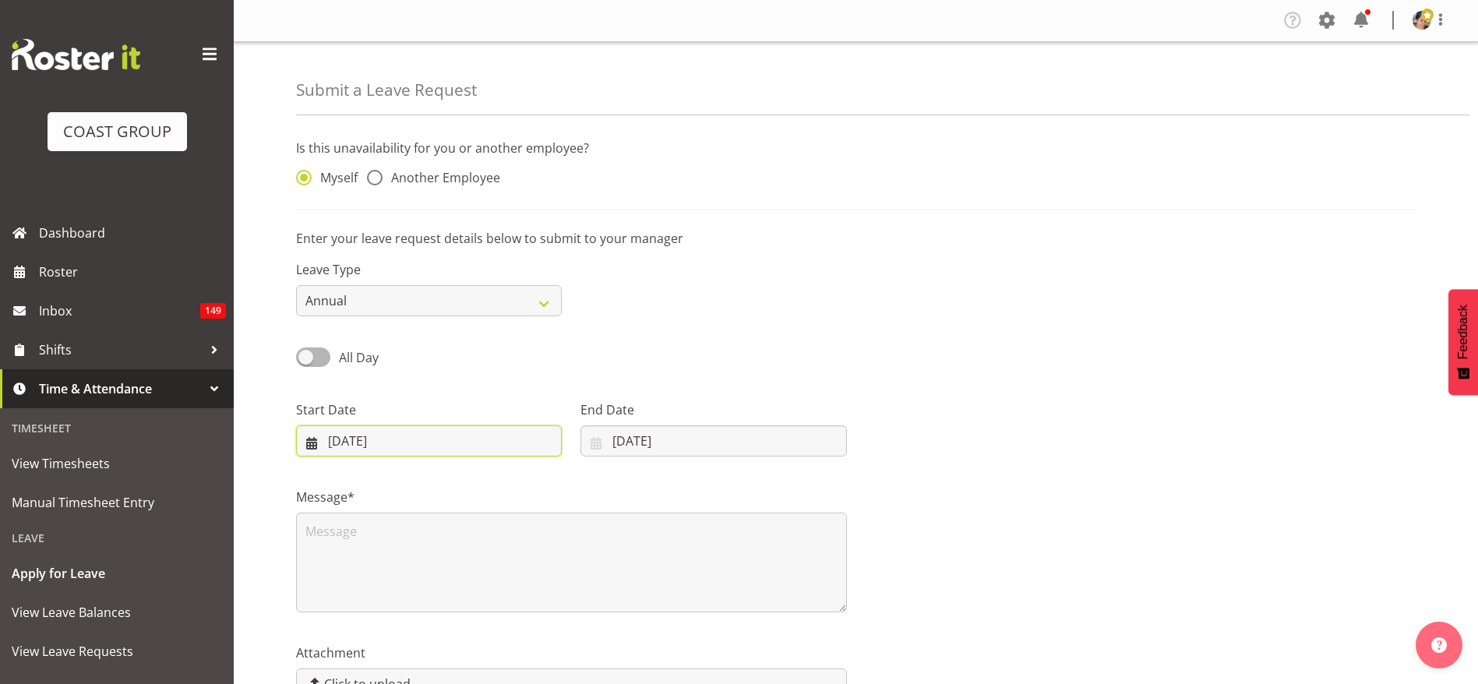
click at [400, 436] on input "[DATE]" at bounding box center [429, 440] width 266 height 31
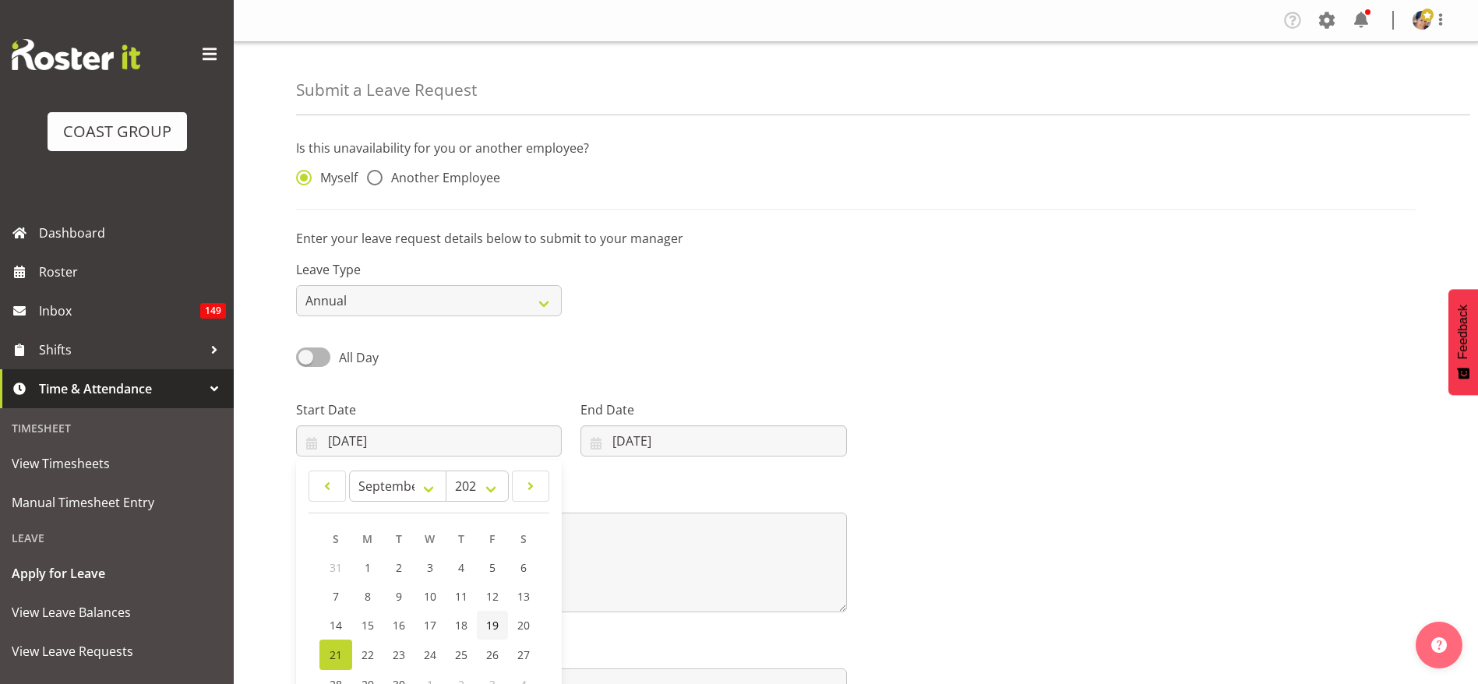
click at [493, 624] on span "19" at bounding box center [492, 625] width 12 height 15
type input "[DATE]"
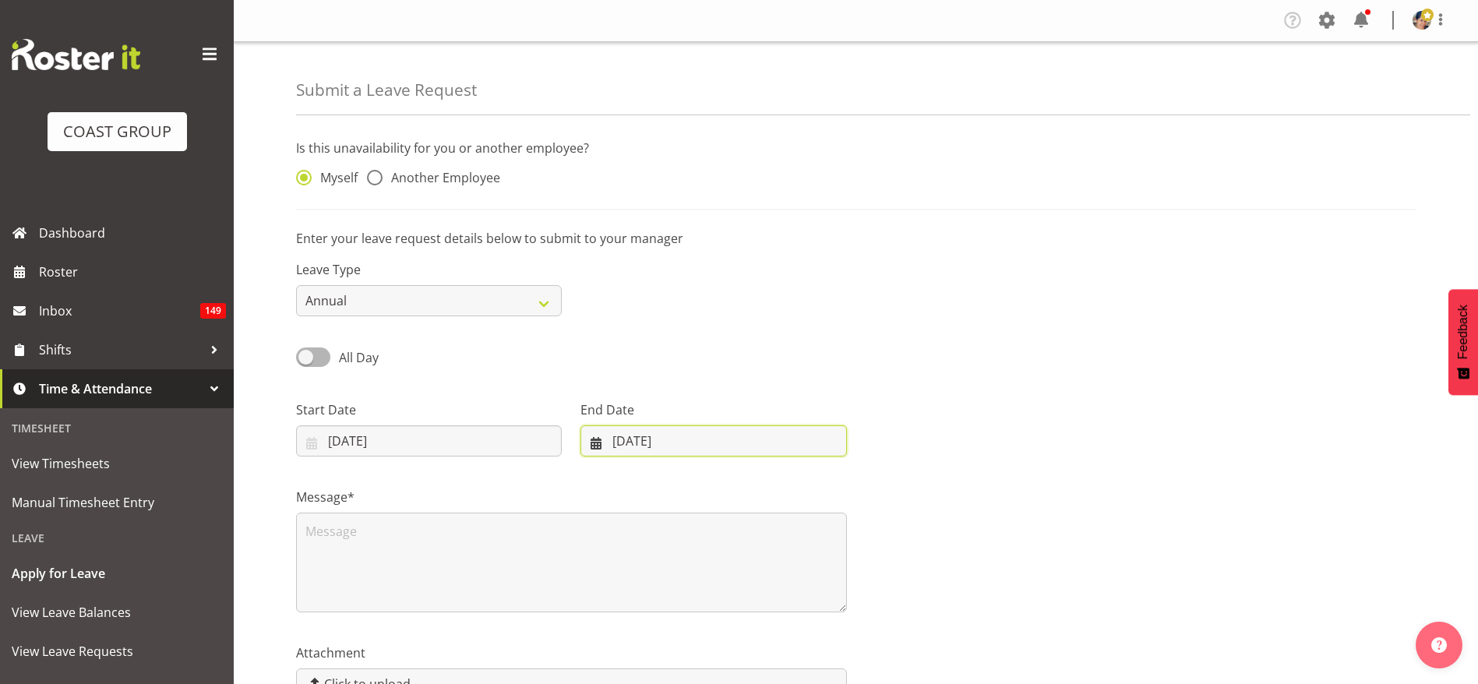
click at [657, 436] on input "[DATE]" at bounding box center [713, 440] width 266 height 31
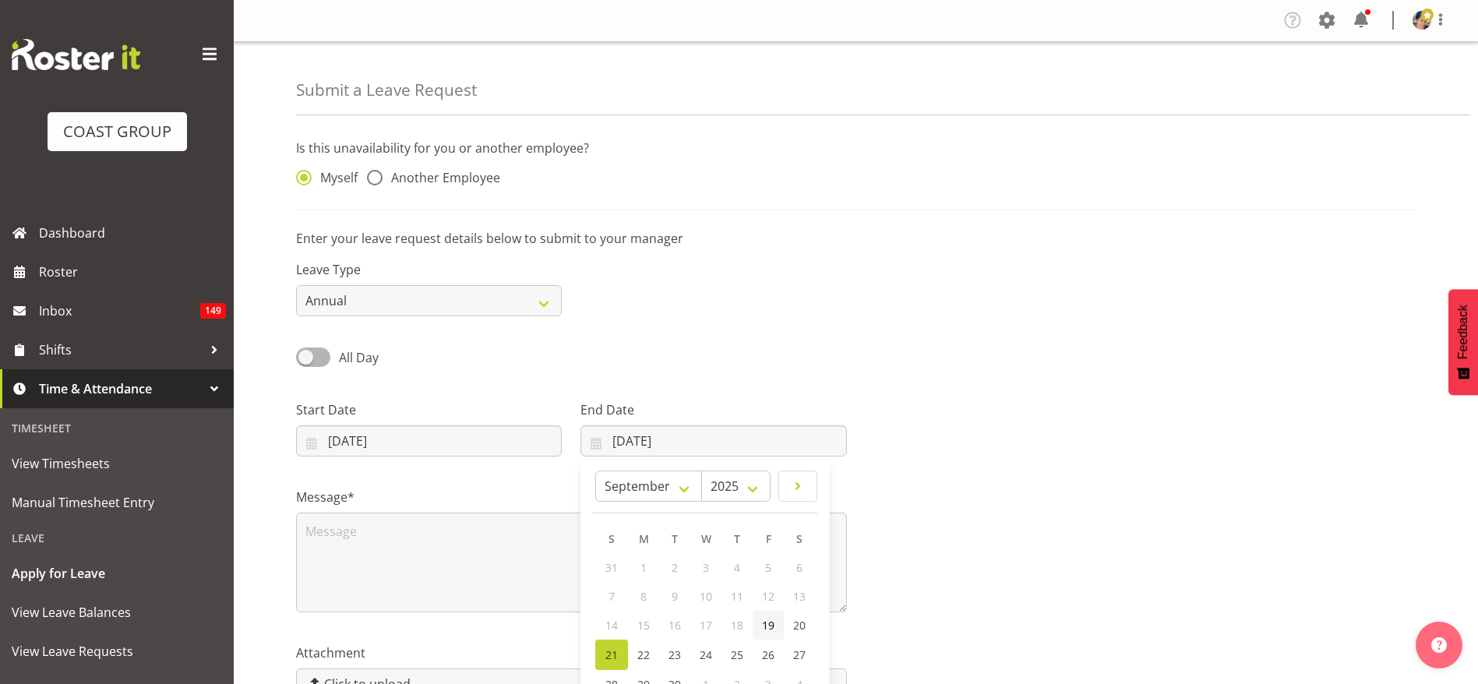
click at [772, 624] on span "19" at bounding box center [768, 625] width 12 height 15
type input "[DATE]"
click at [349, 357] on span "All Day" at bounding box center [359, 357] width 40 height 17
click at [306, 357] on input "All Day" at bounding box center [301, 357] width 10 height 10
checkbox input "true"
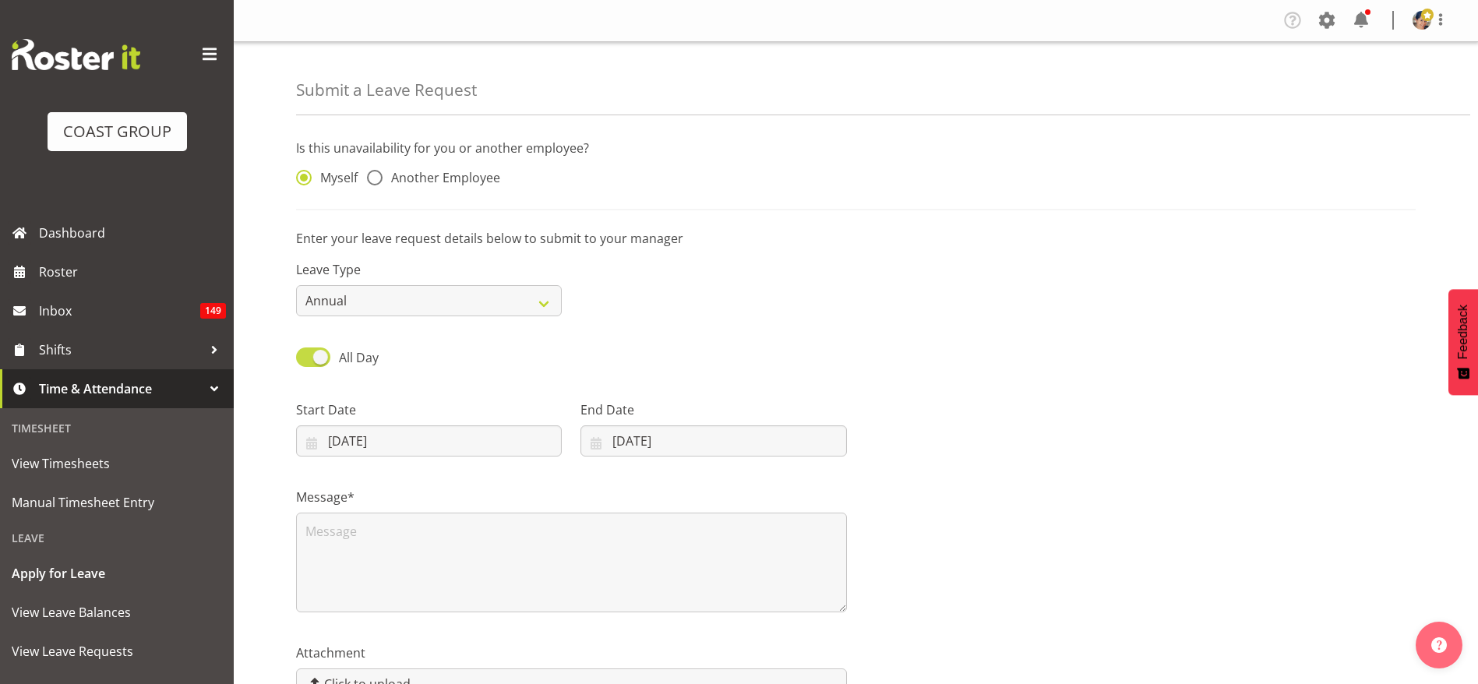
type input "[DATE]"
click at [629, 439] on input "00:00" at bounding box center [713, 440] width 266 height 31
click at [672, 481] on select "00 01 02 03 04 05 06 07 08 09 10 11 12 13 14 15 16 17 18 19 20 21 22 23" at bounding box center [686, 481] width 35 height 31
select select "12"
click at [669, 466] on select "00 01 02 03 04 05 06 07 08 09 10 11 12 13 14 15 16 17 18 19 20 21 22 23" at bounding box center [686, 481] width 35 height 31
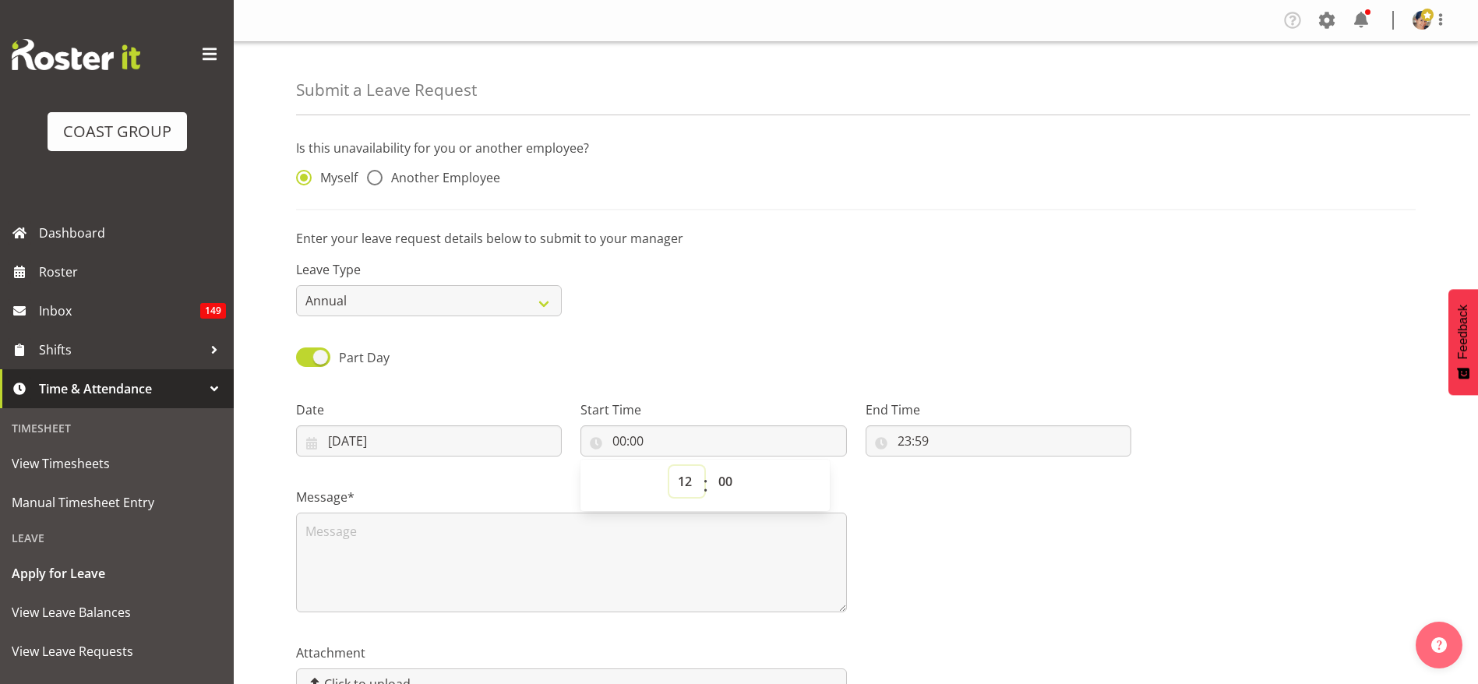
type input "12:00"
click at [921, 440] on input "23:59" at bounding box center [998, 440] width 266 height 31
click at [967, 481] on select "00 01 02 03 04 05 06 07 08 09 10 11 12 13 14 15 16 17 18 19 20 21 22 23" at bounding box center [971, 481] width 35 height 31
select select "16"
click at [954, 466] on select "00 01 02 03 04 05 06 07 08 09 10 11 12 13 14 15 16 17 18 19 20 21 22 23" at bounding box center [971, 481] width 35 height 31
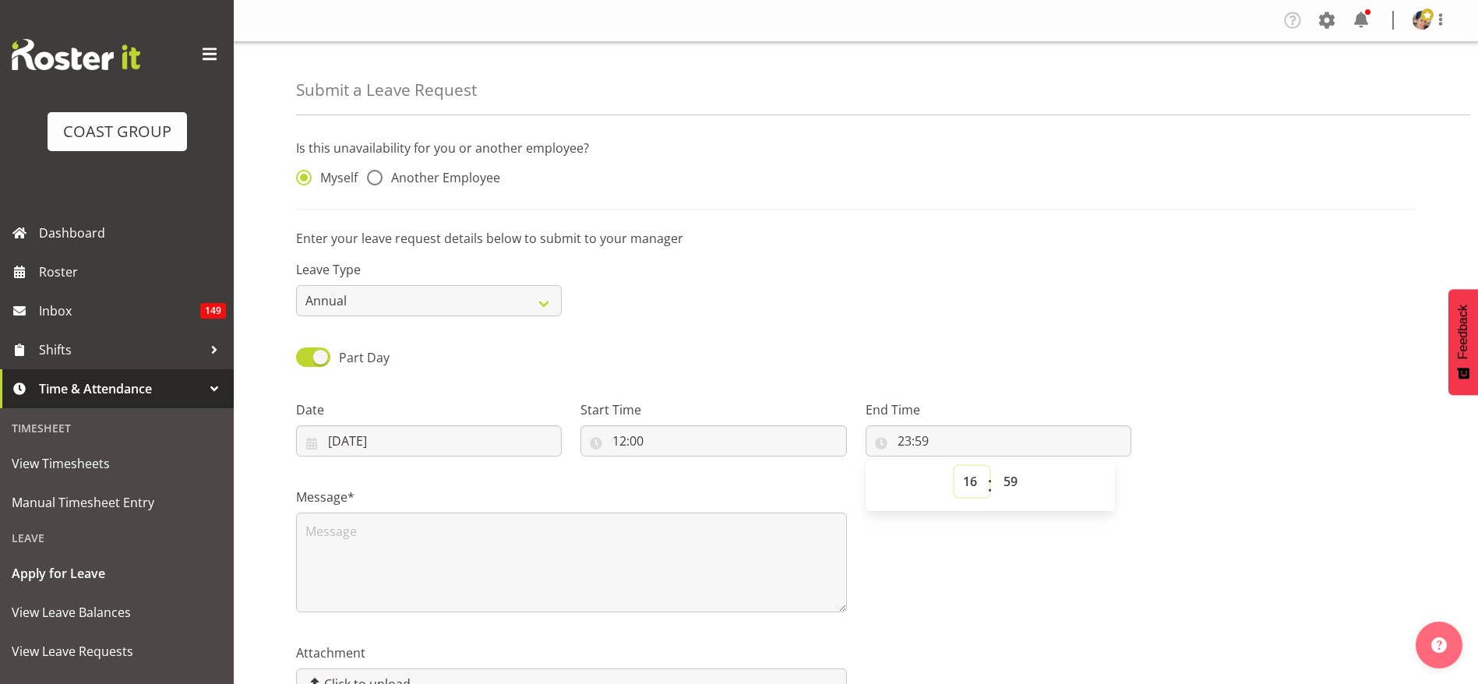
type input "16:59"
click at [952, 350] on div "Part Day Single Day" at bounding box center [856, 352] width 1138 height 53
click at [927, 443] on input "16:59" at bounding box center [998, 440] width 266 height 31
click at [1002, 481] on select "00 01 02 03 04 05 06 07 08 09 10 11 12 13 14 15 16 17 18 19 20 21 22 23 24 25 2…" at bounding box center [1012, 481] width 35 height 31
select select "0"
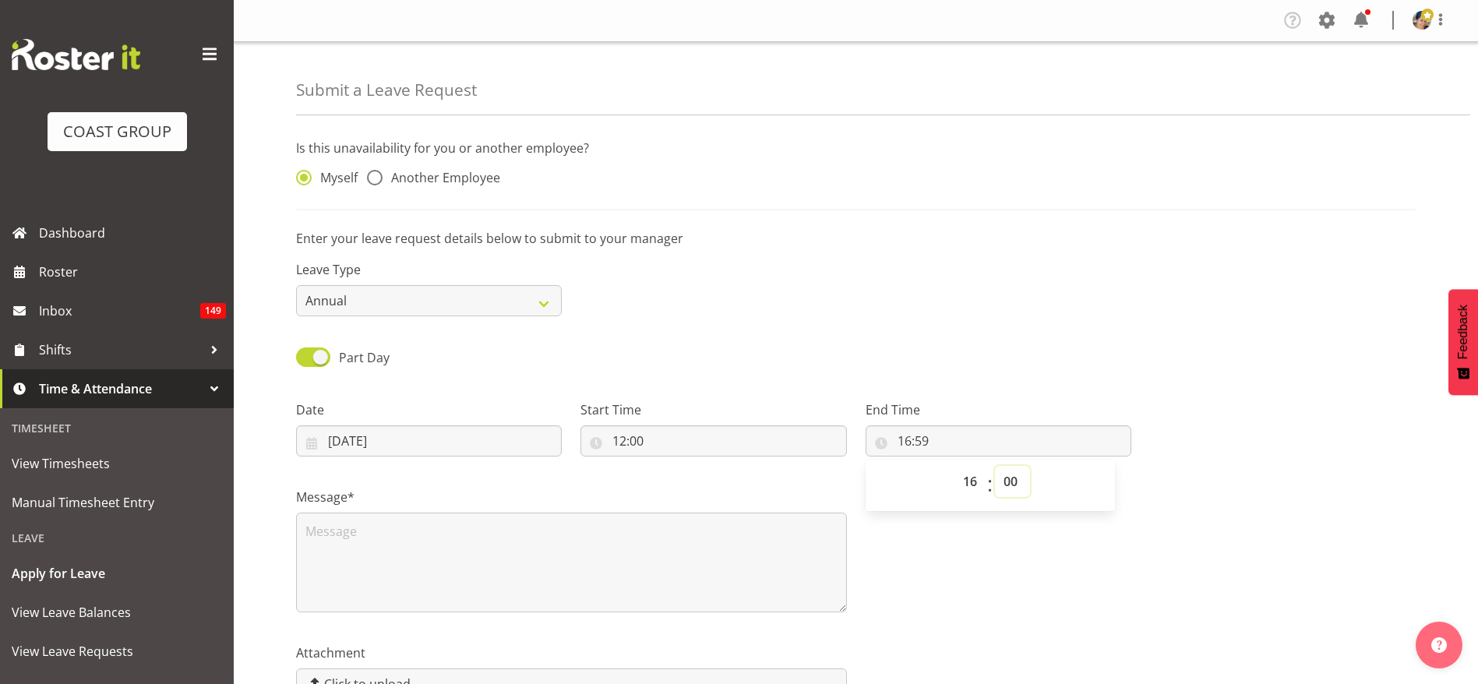
click at [995, 466] on select "00 01 02 03 04 05 06 07 08 09 10 11 12 13 14 15 16 17 18 19 20 21 22 23 24 25 2…" at bounding box center [1012, 481] width 35 height 31
type input "16:00"
click at [789, 400] on label "Start Time" at bounding box center [713, 409] width 266 height 19
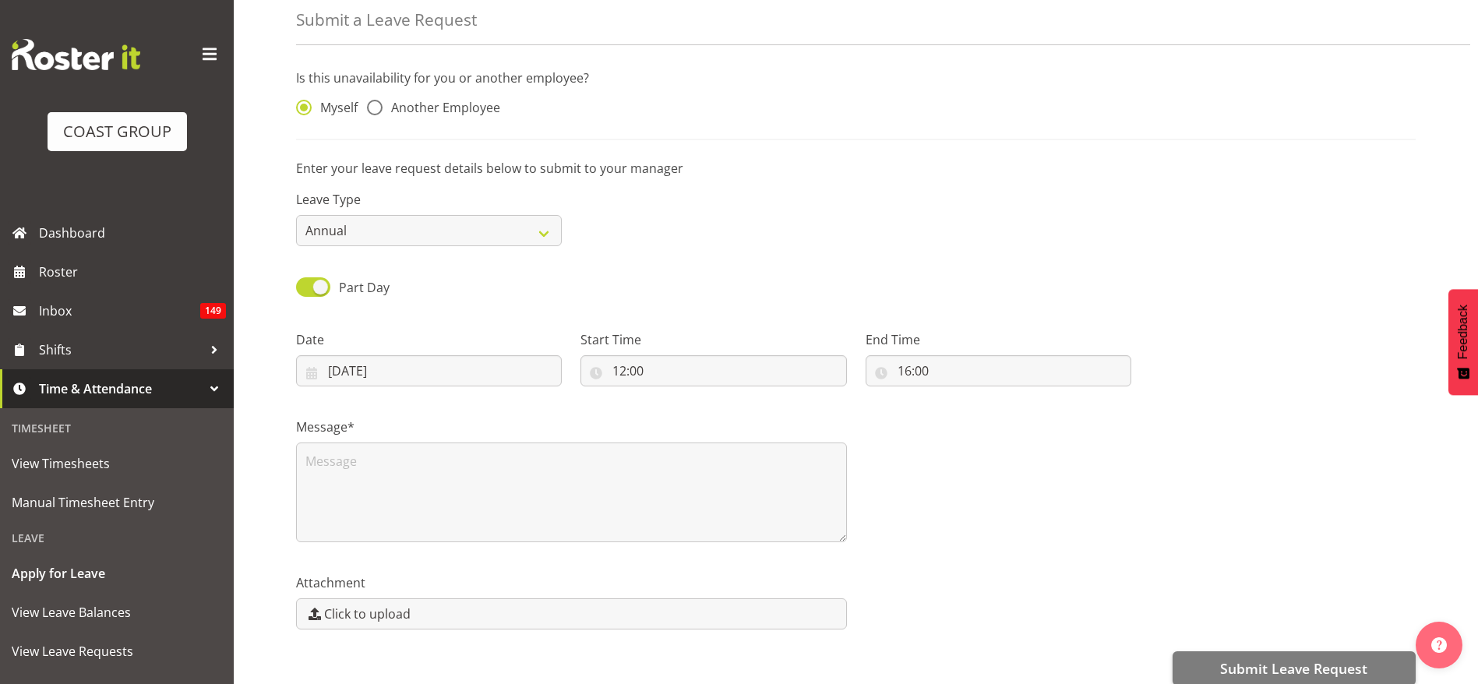
scroll to position [101, 0]
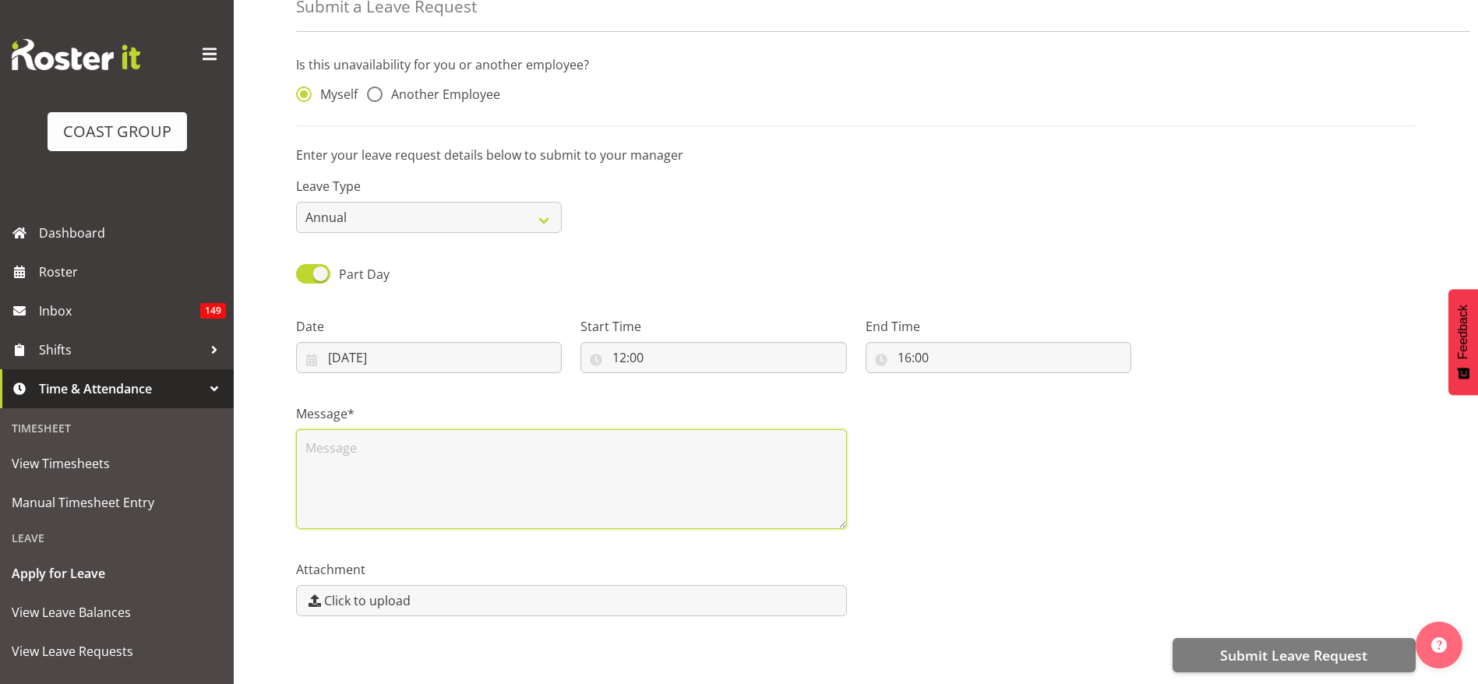
click at [418, 462] on textarea at bounding box center [571, 479] width 551 height 100
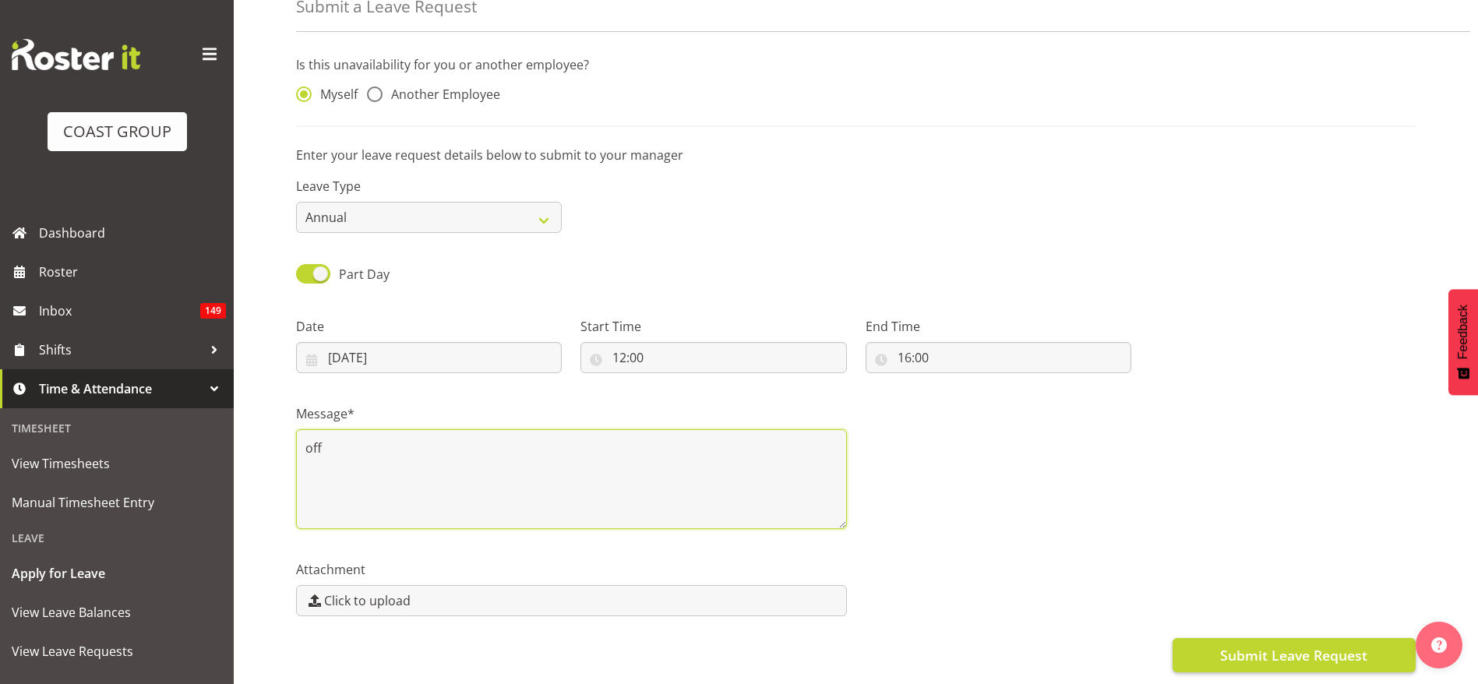
type textarea "off"
click at [1308, 638] on button "Submit Leave Request" at bounding box center [1293, 655] width 243 height 34
